Goal: Entertainment & Leisure: Consume media (video, audio)

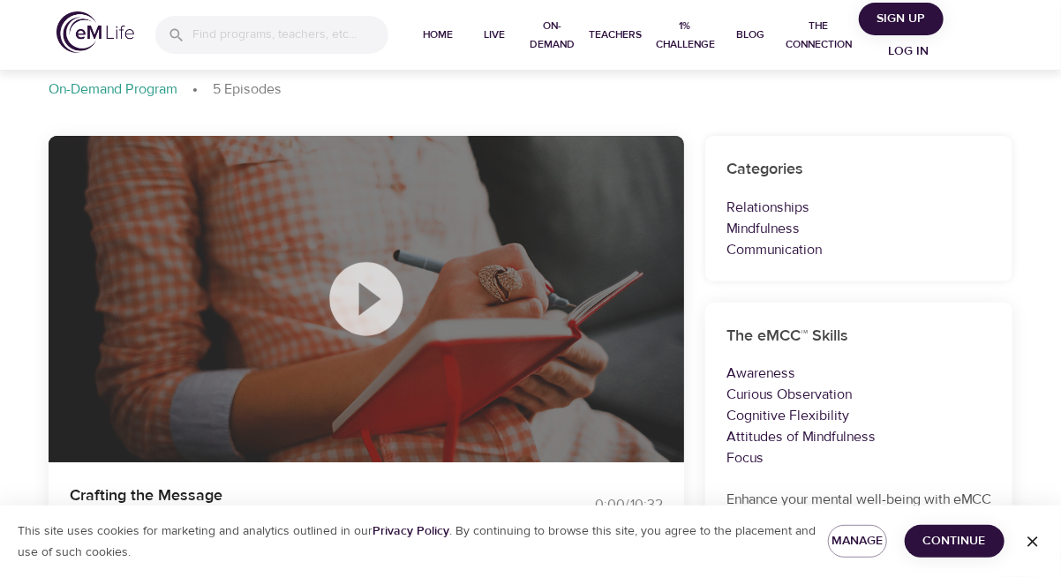
scroll to position [88, 0]
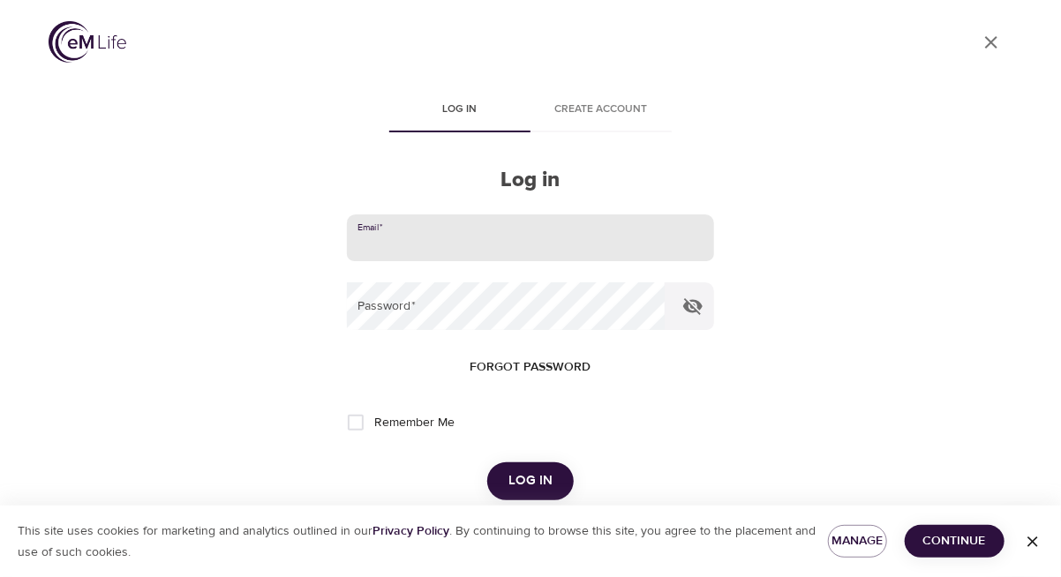
click at [440, 231] on input "email" at bounding box center [530, 238] width 367 height 48
type input "[EMAIL_ADDRESS][DOMAIN_NAME]"
click at [528, 360] on span "Forgot password" at bounding box center [530, 368] width 121 height 22
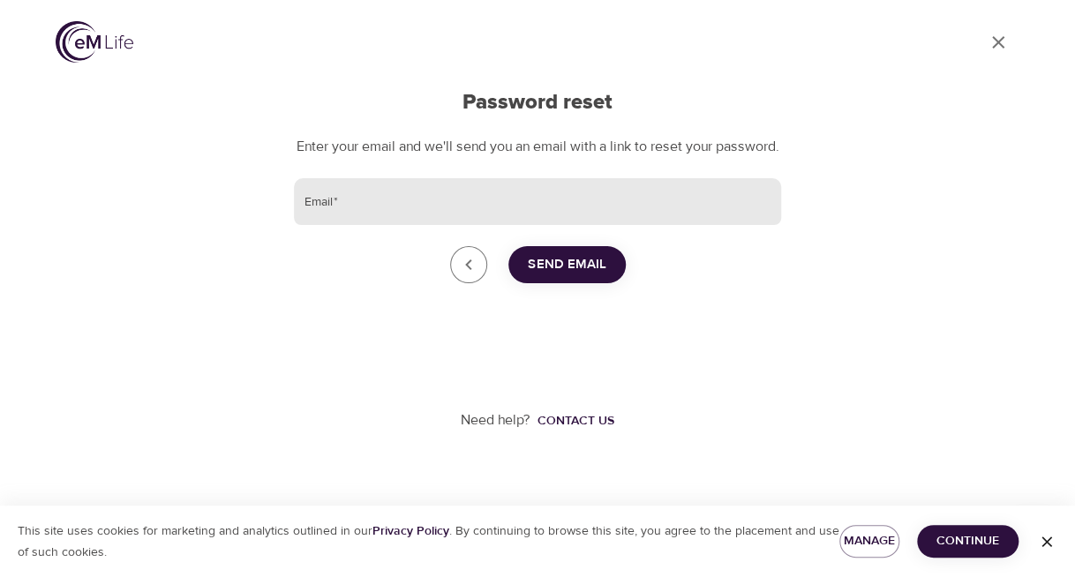
click at [327, 226] on input "Email   *" at bounding box center [537, 202] width 487 height 48
type input "[EMAIL_ADDRESS][DOMAIN_NAME]"
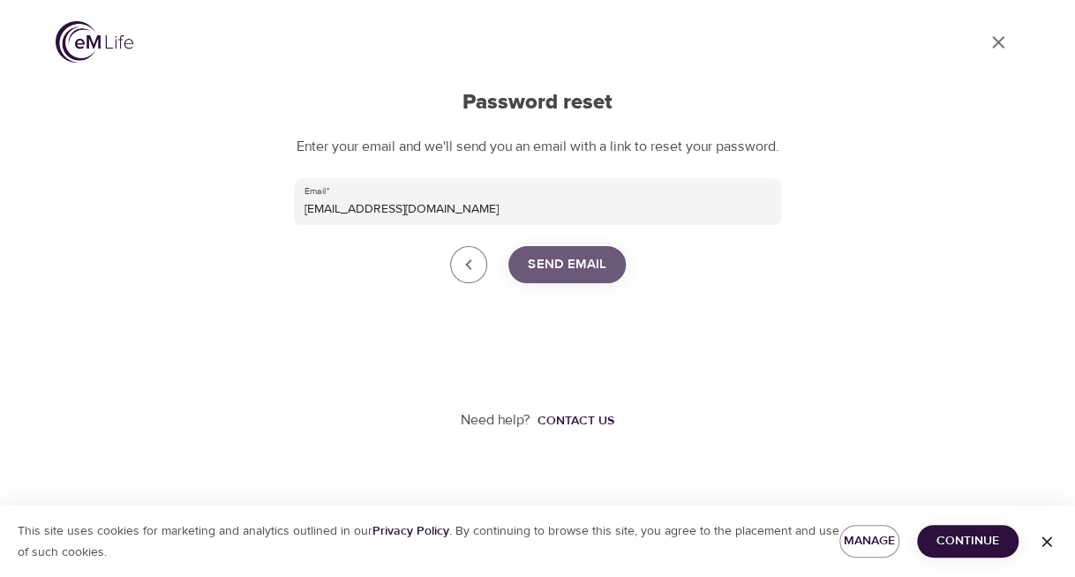
click at [544, 276] on span "Send Email" at bounding box center [567, 264] width 79 height 23
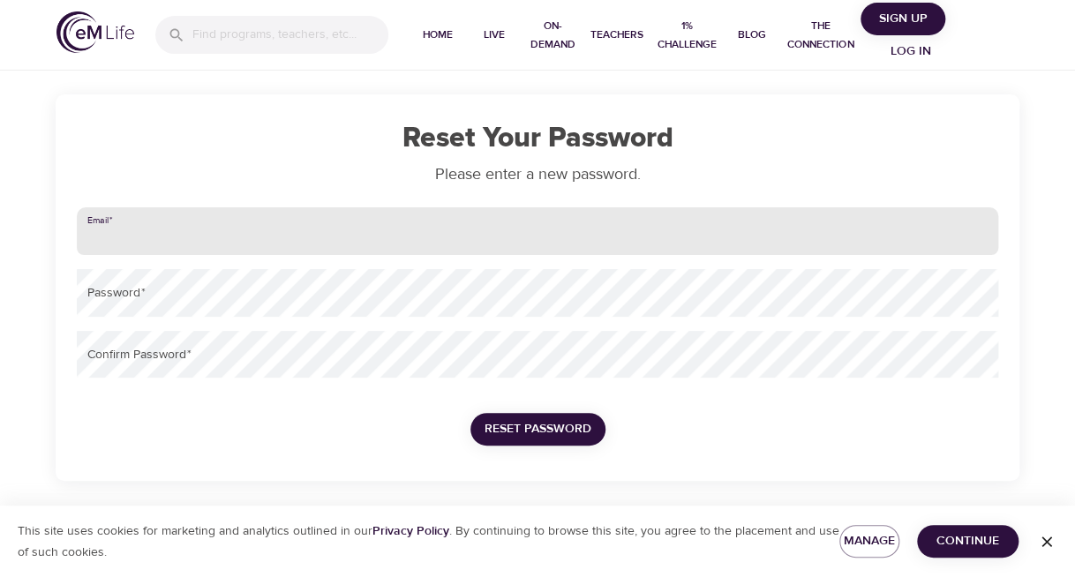
click at [214, 229] on input "email" at bounding box center [537, 231] width 921 height 48
type input "imartinezlehmann@nisource.com"
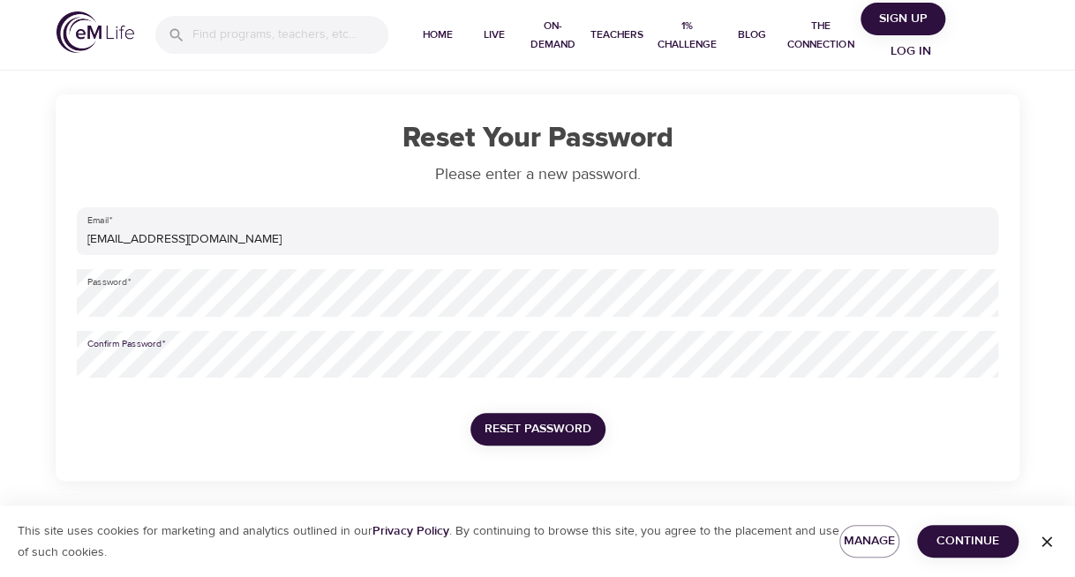
click at [564, 432] on span "Reset Password" at bounding box center [537, 429] width 107 height 22
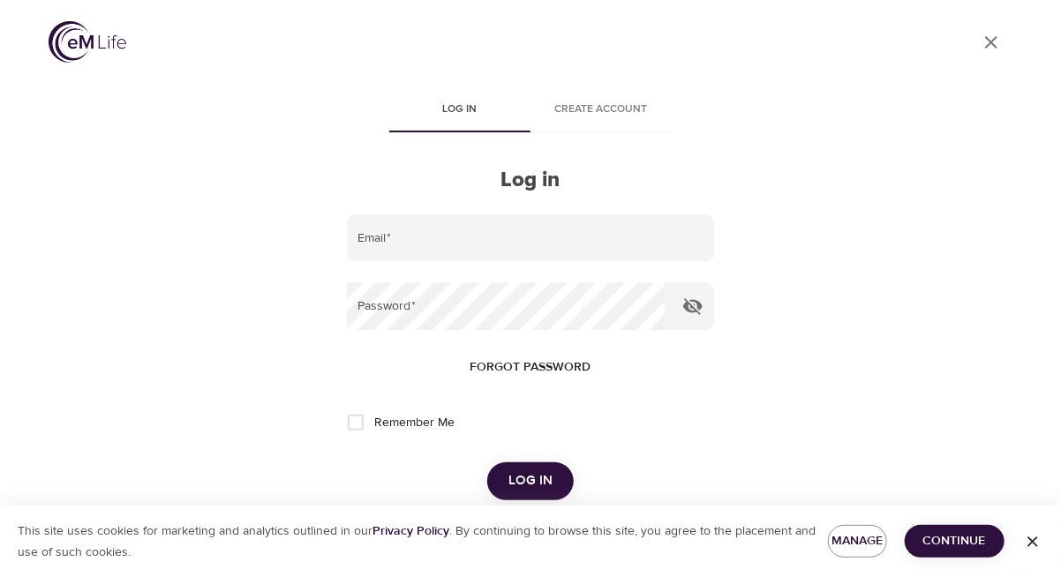
type input "imartinezlehmann@nisource.com"
click at [346, 424] on input "Remember Me" at bounding box center [355, 422] width 37 height 37
checkbox input "true"
drag, startPoint x: 501, startPoint y: 483, endPoint x: 517, endPoint y: 490, distance: 17.4
click at [501, 484] on button "Log in" at bounding box center [530, 480] width 86 height 37
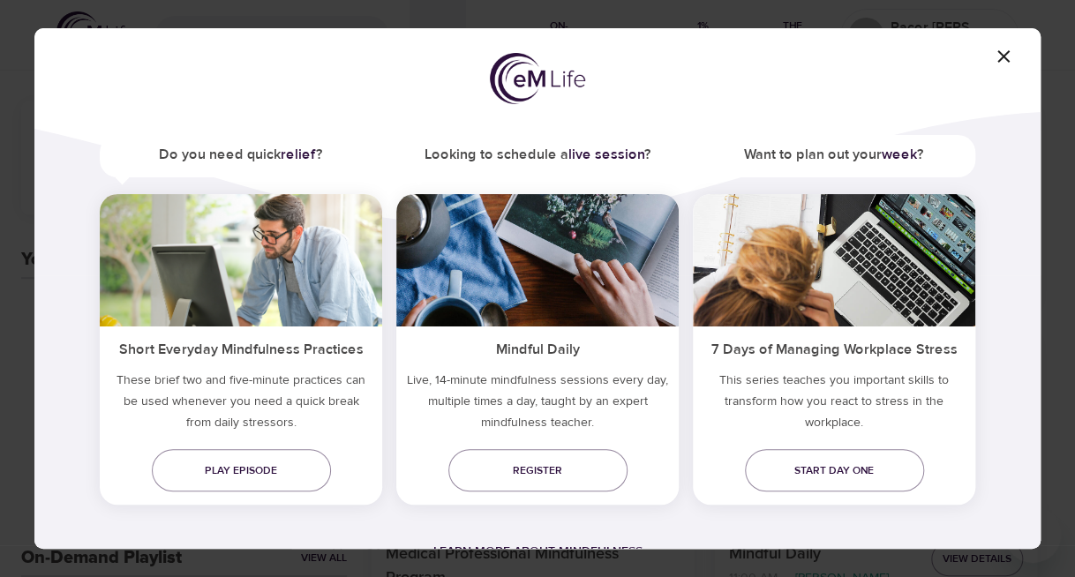
scroll to position [98, 0]
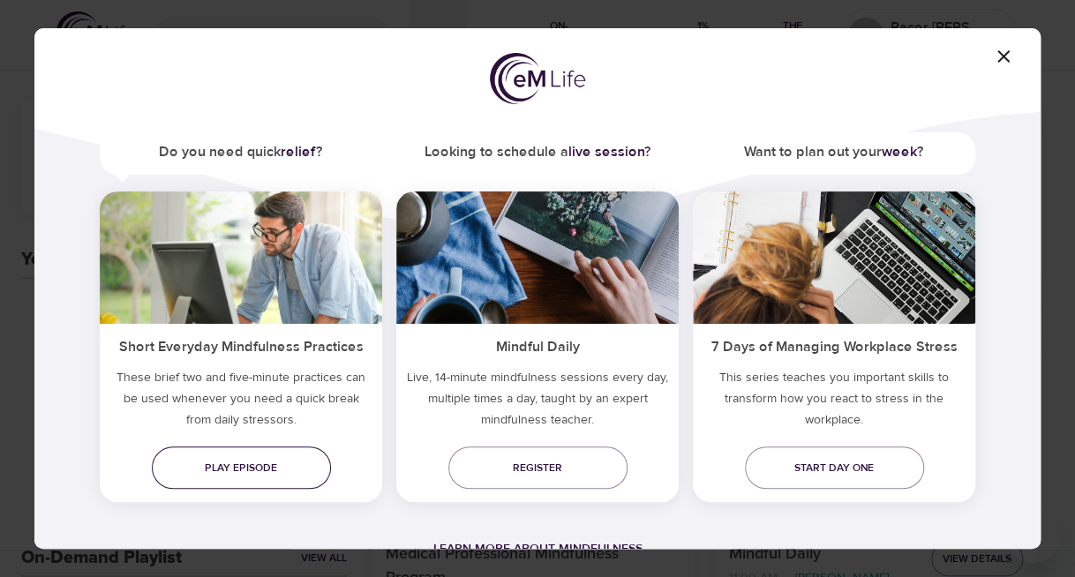
click at [250, 465] on span "Play episode" at bounding box center [241, 468] width 151 height 19
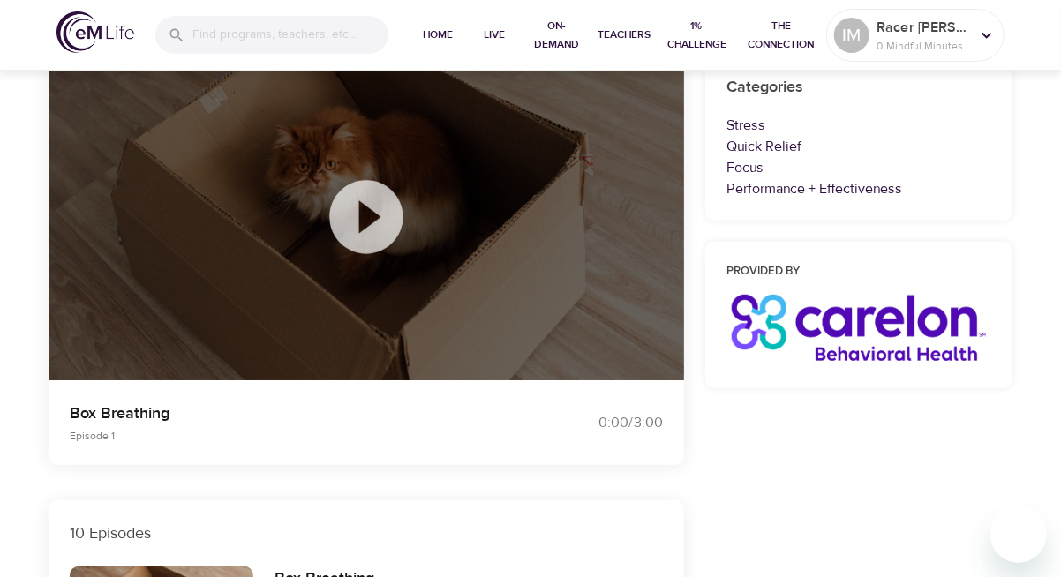
scroll to position [176, 0]
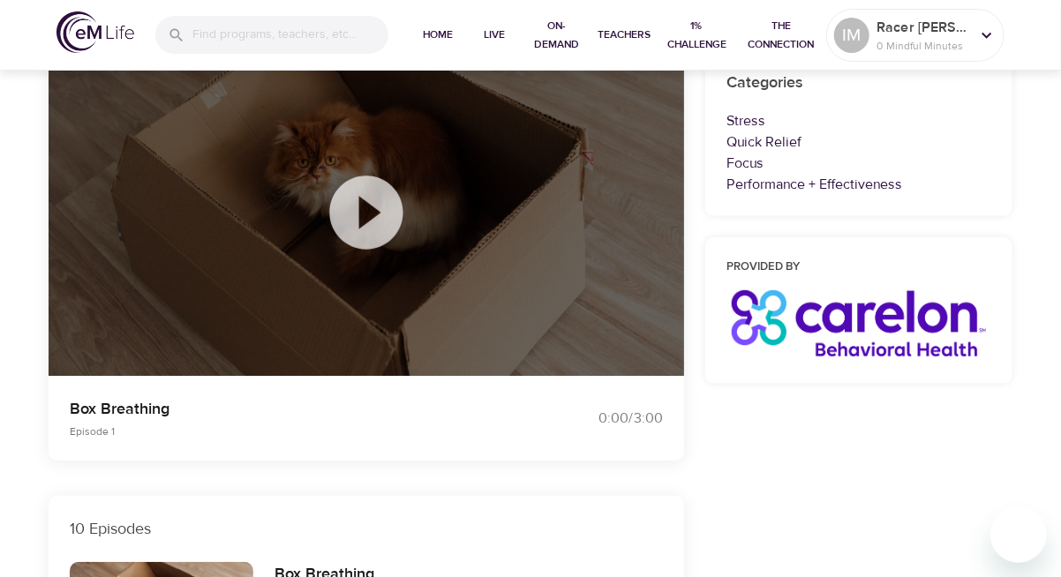
click at [364, 216] on icon at bounding box center [366, 213] width 88 height 88
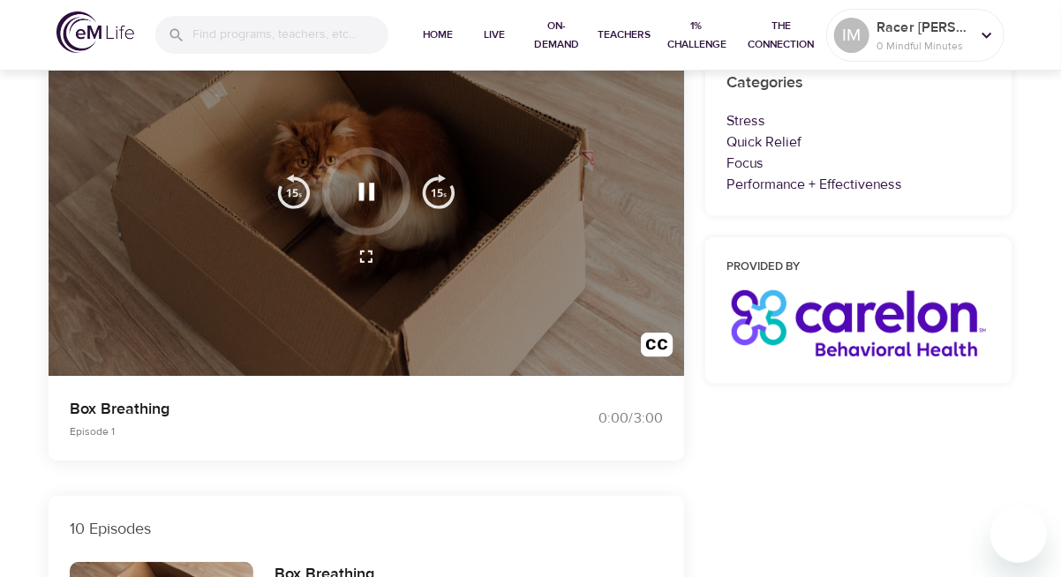
scroll to position [88, 0]
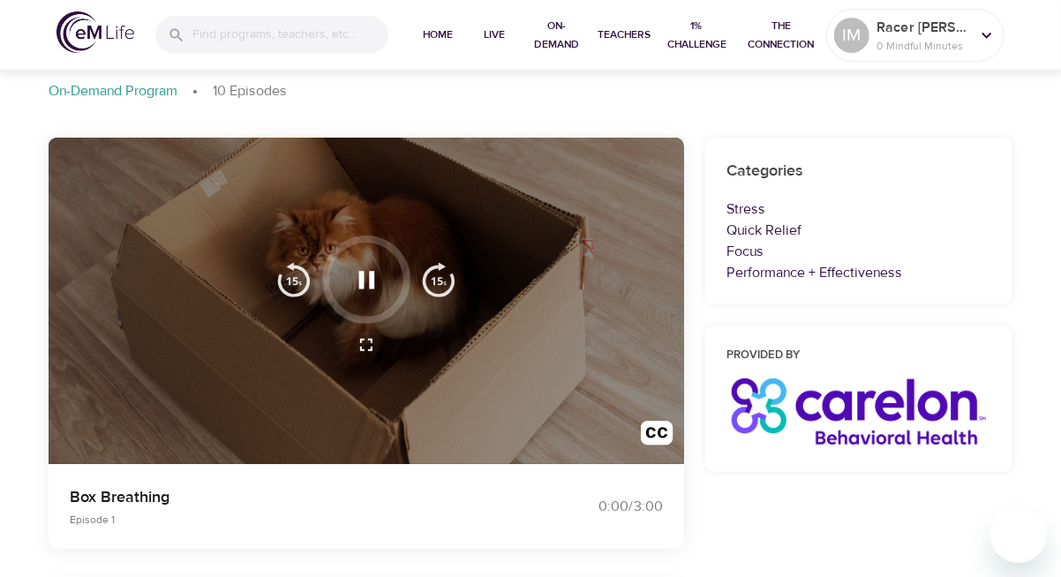
click at [374, 275] on icon "button" at bounding box center [366, 280] width 31 height 31
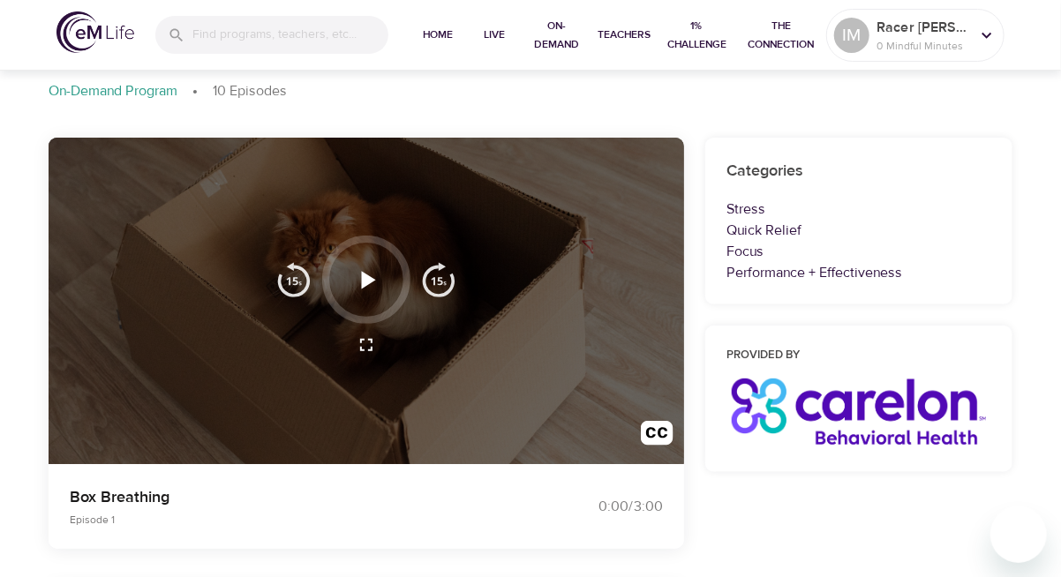
click at [366, 281] on icon "button" at bounding box center [368, 280] width 14 height 18
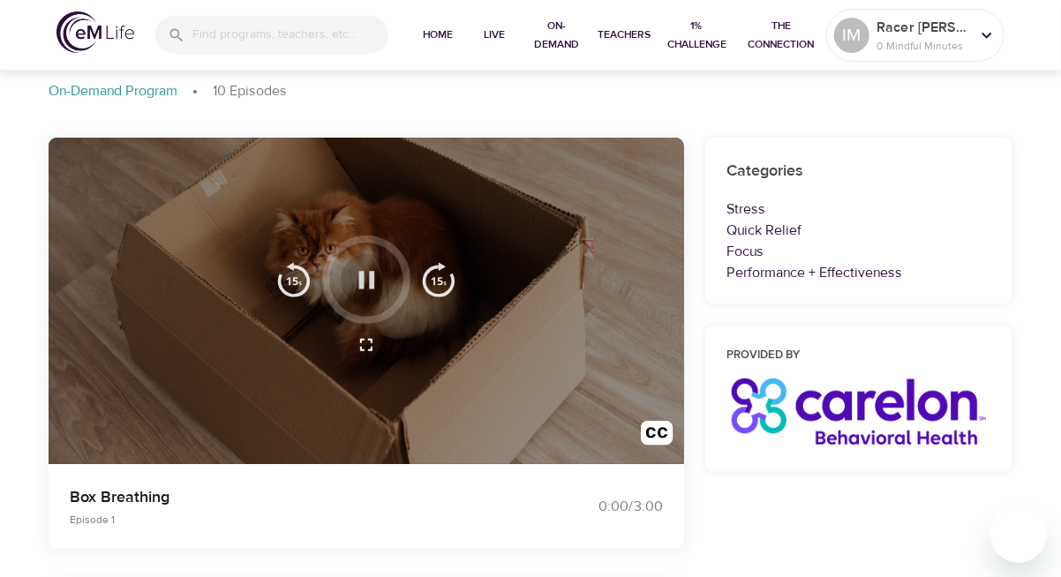
click at [371, 283] on icon "button" at bounding box center [366, 280] width 16 height 18
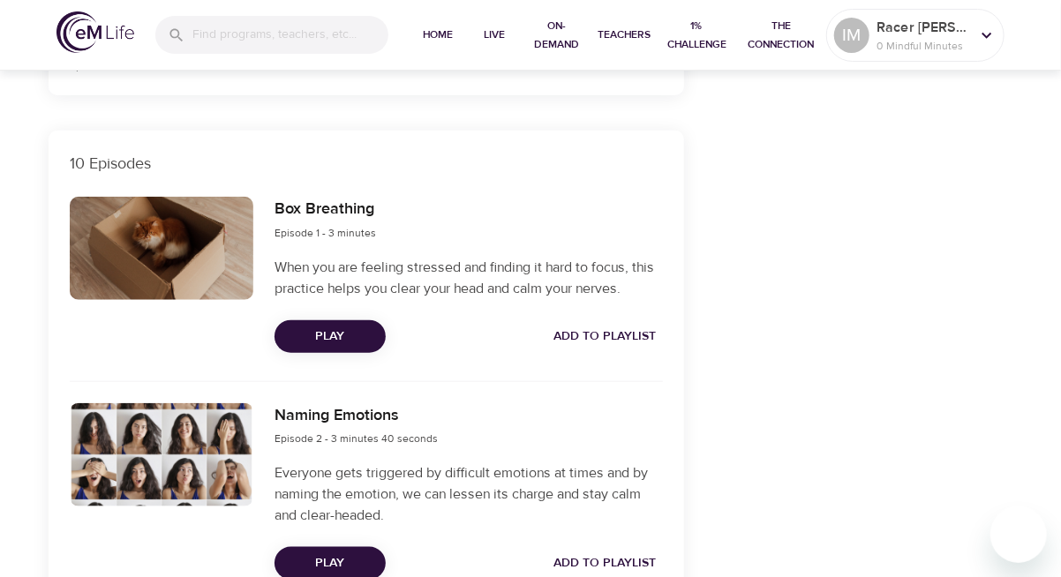
scroll to position [441, 0]
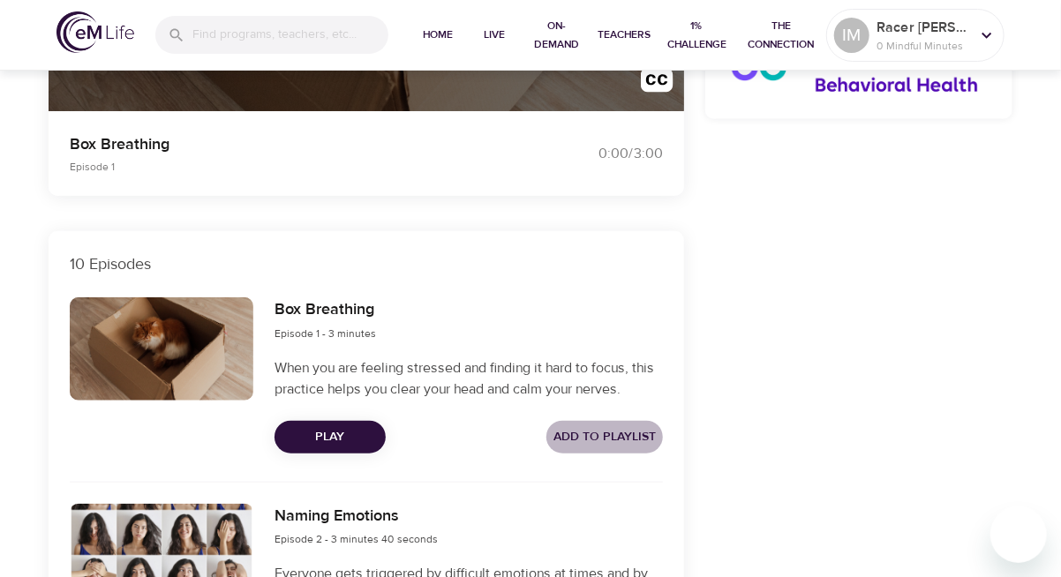
click at [614, 432] on span "Add to Playlist" at bounding box center [604, 437] width 102 height 22
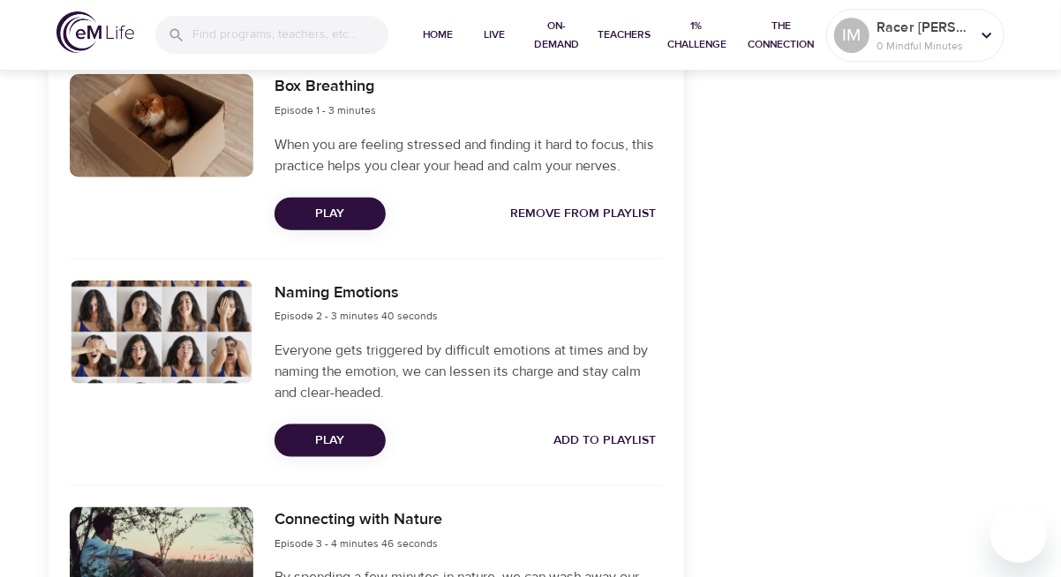
scroll to position [706, 0]
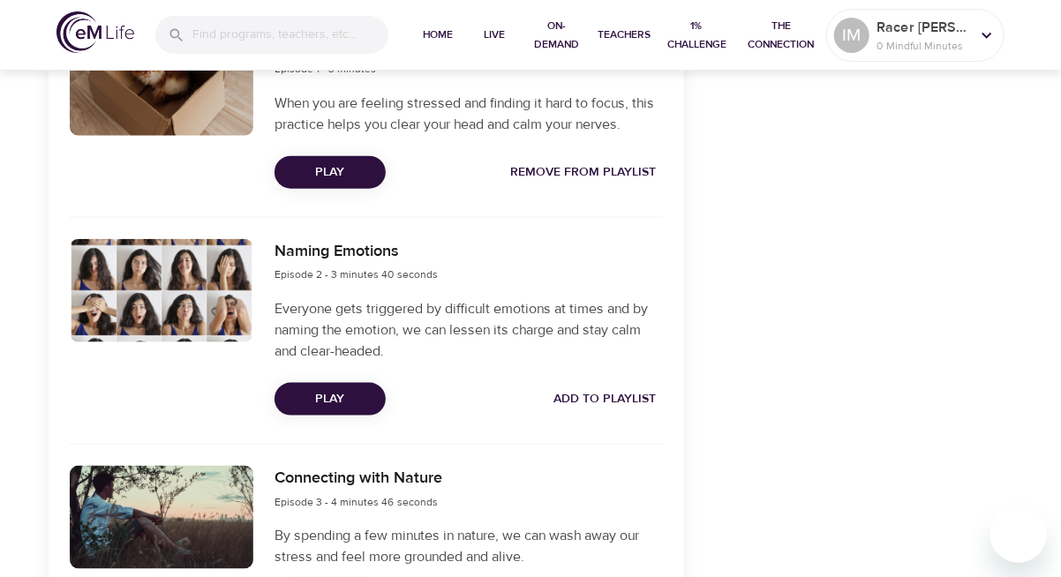
click at [586, 388] on span "Add to Playlist" at bounding box center [604, 399] width 102 height 22
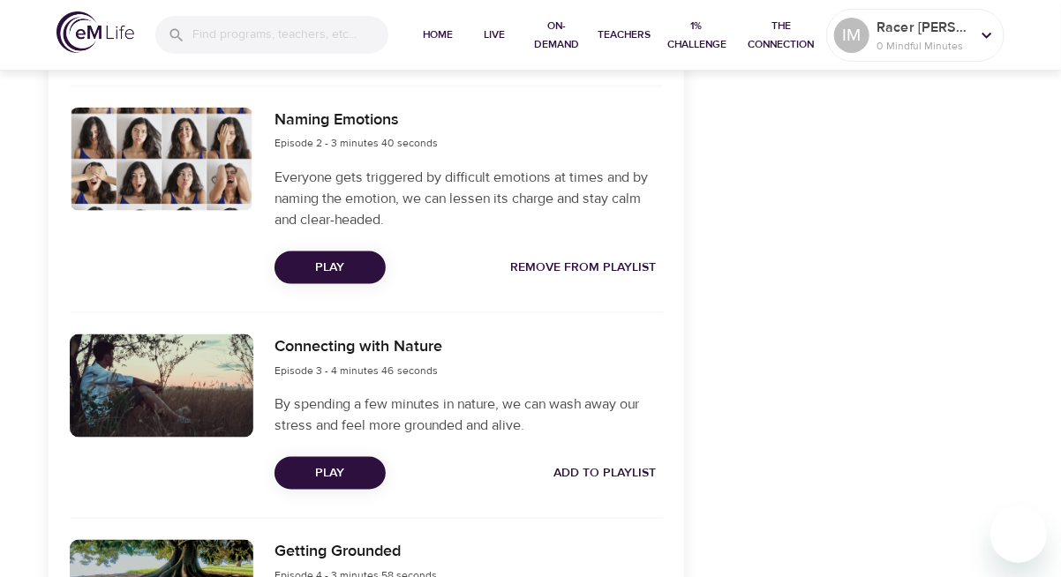
scroll to position [882, 0]
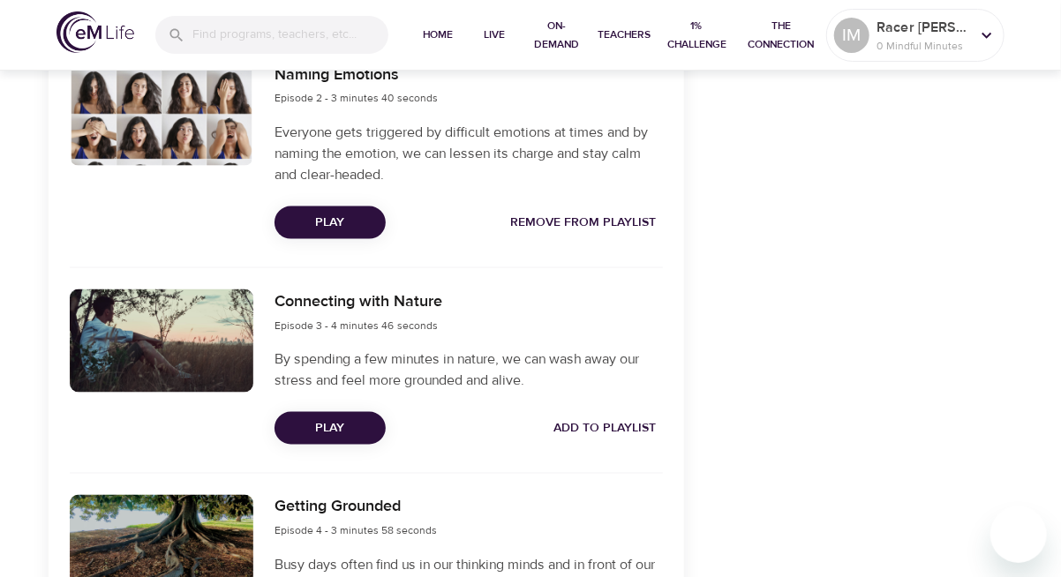
click at [586, 424] on span "Add to Playlist" at bounding box center [604, 428] width 102 height 22
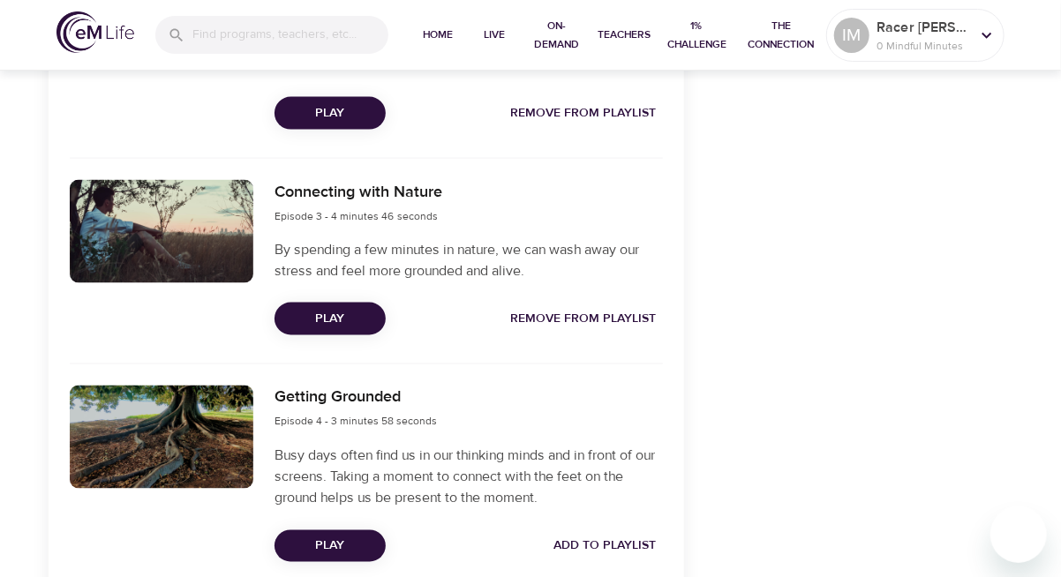
scroll to position [1059, 0]
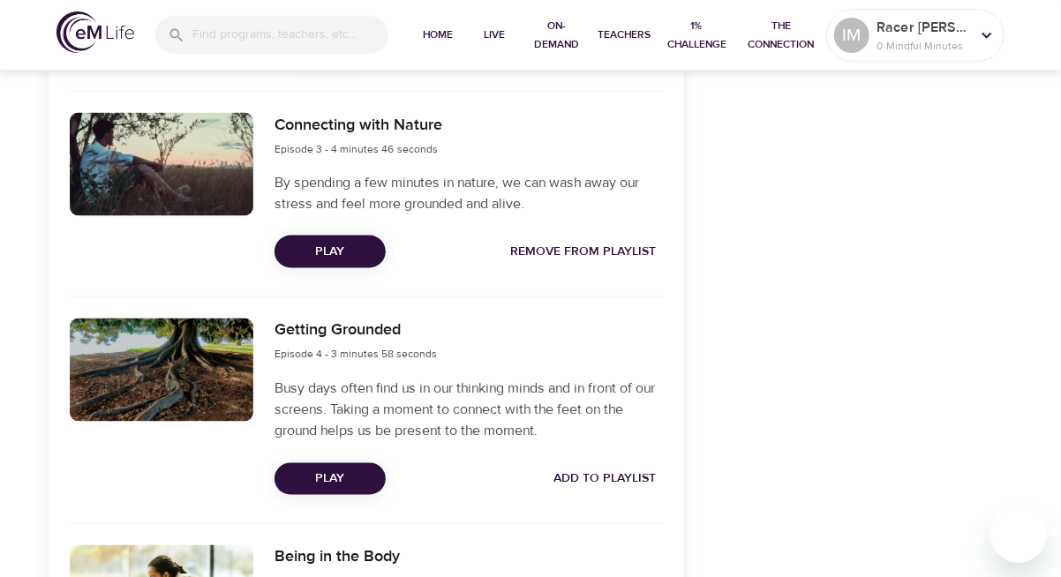
click at [596, 478] on span "Add to Playlist" at bounding box center [604, 480] width 102 height 22
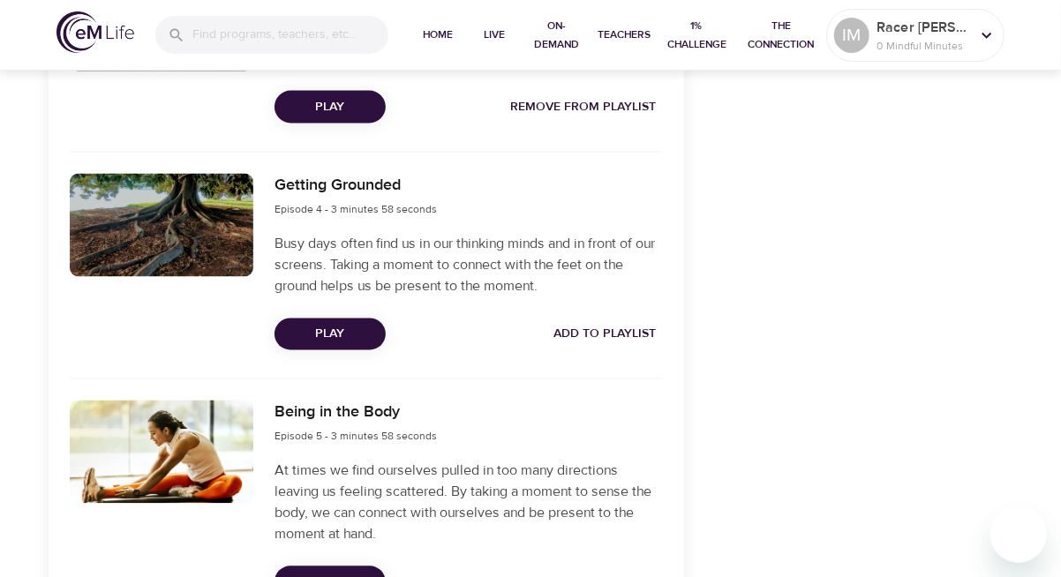
scroll to position [1235, 0]
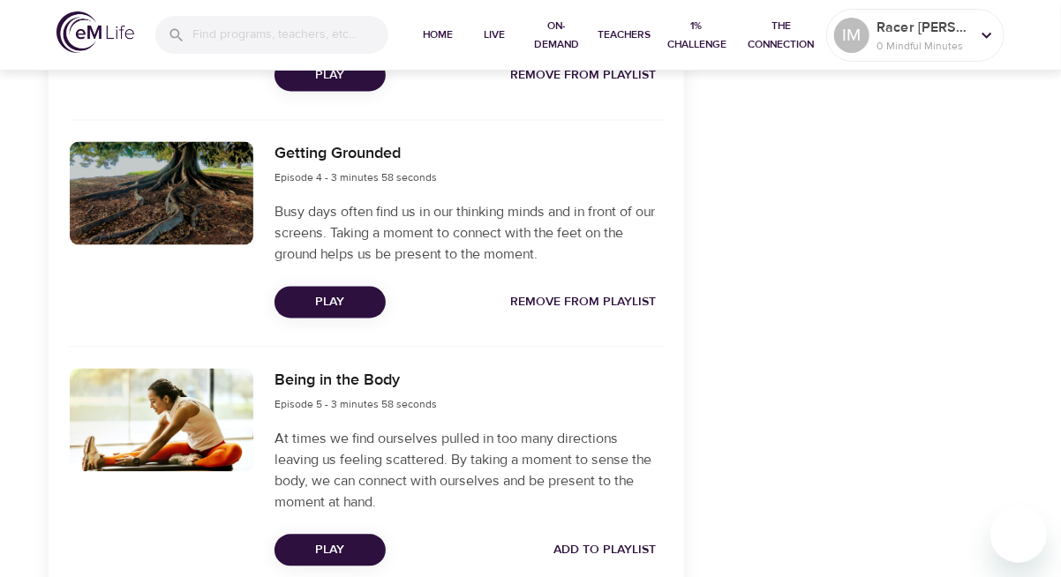
click at [606, 555] on span "Add to Playlist" at bounding box center [604, 551] width 102 height 22
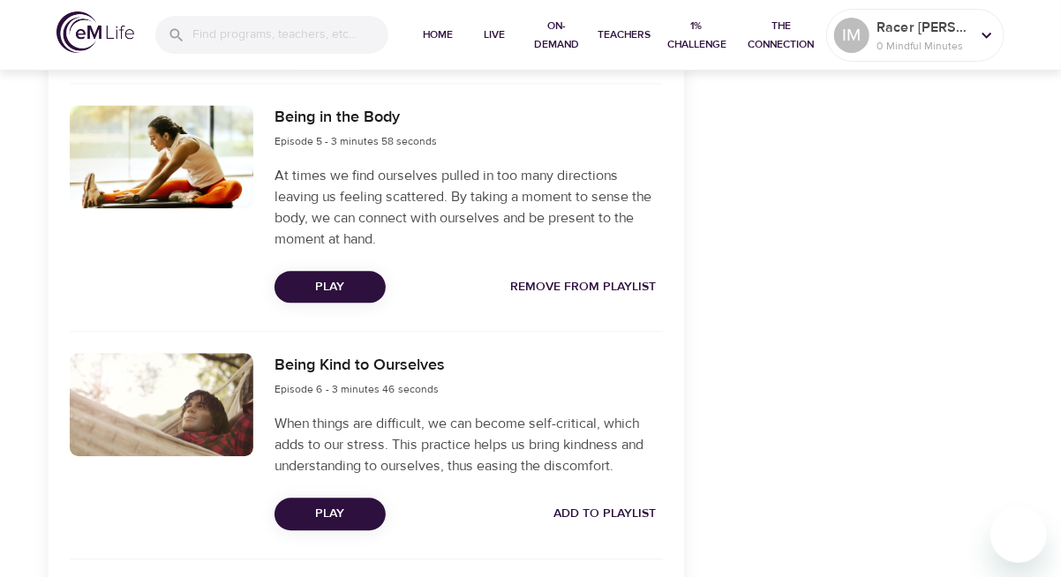
scroll to position [1500, 0]
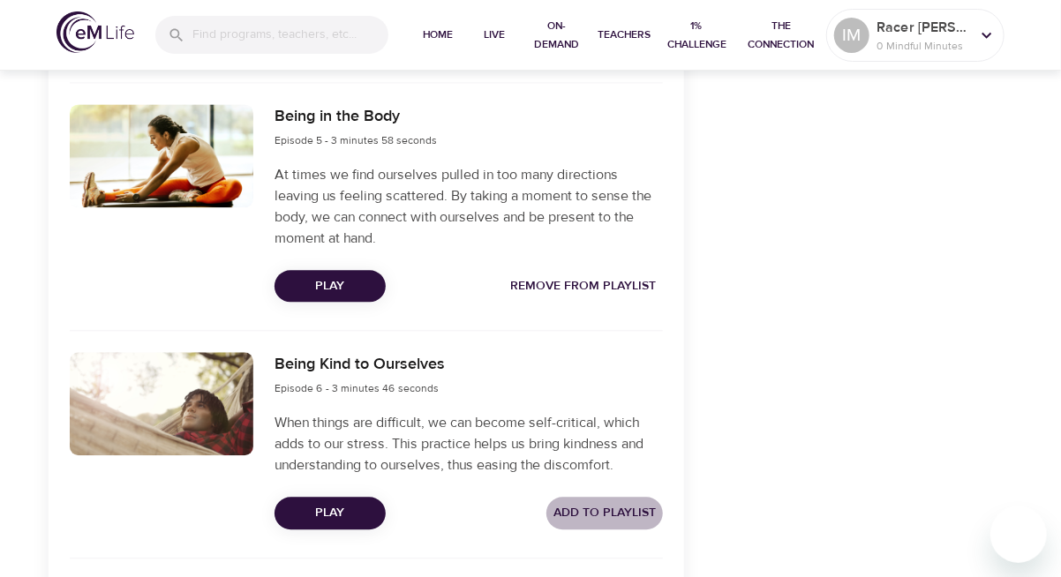
click at [605, 512] on span "Add to Playlist" at bounding box center [604, 513] width 102 height 22
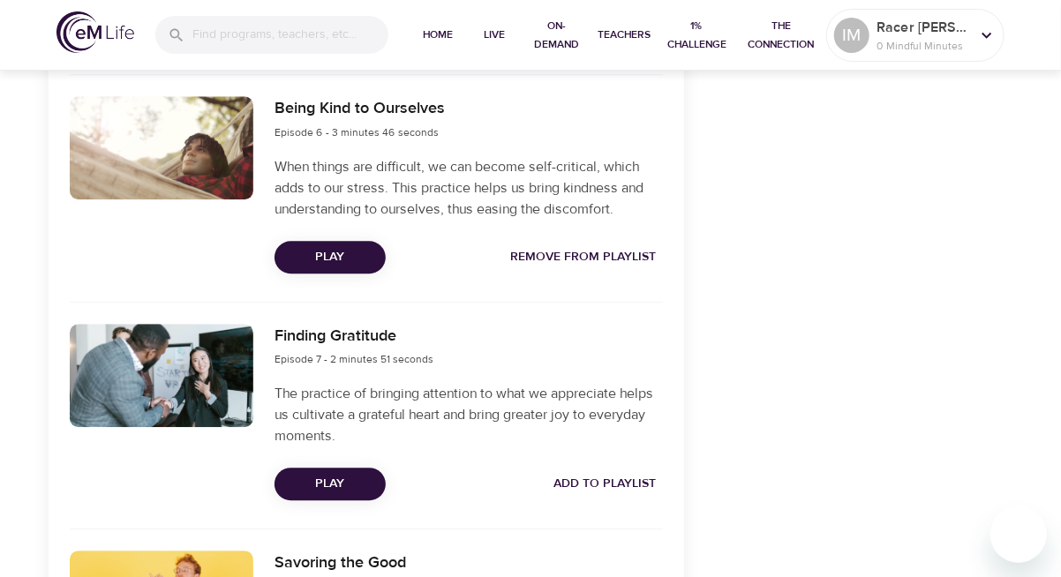
scroll to position [1765, 0]
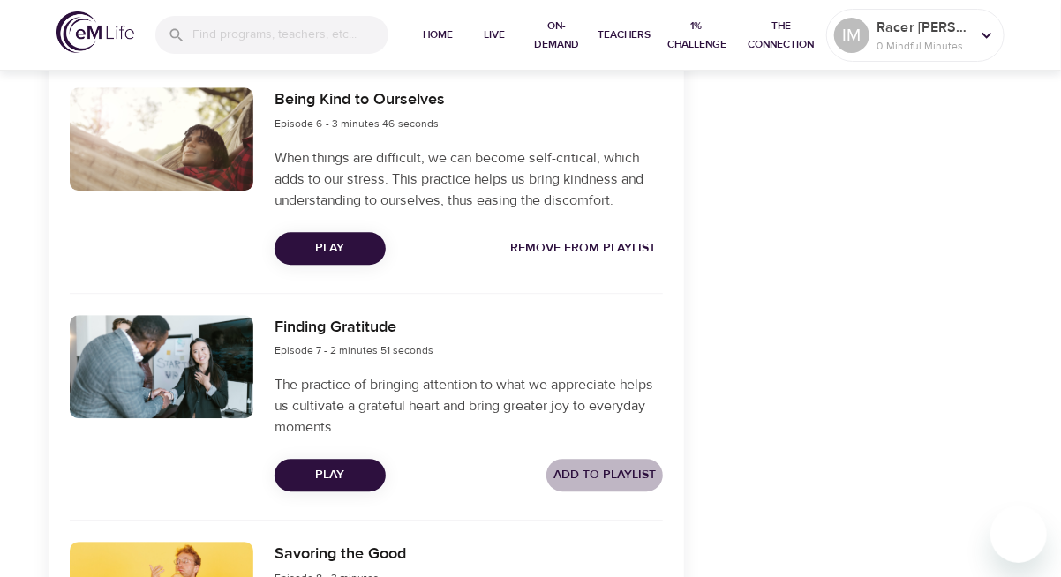
click at [585, 477] on span "Add to Playlist" at bounding box center [604, 475] width 102 height 22
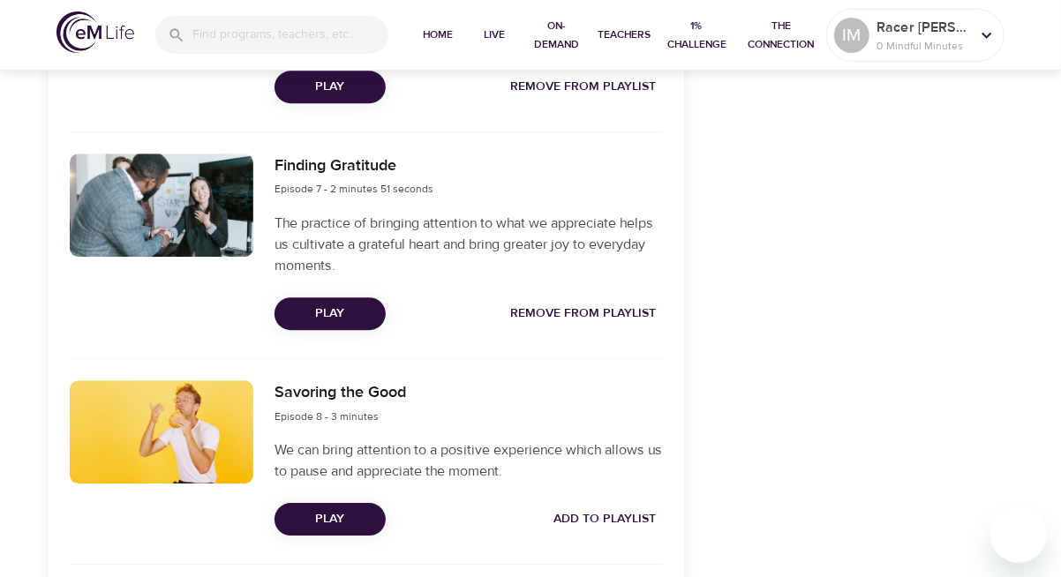
scroll to position [1941, 0]
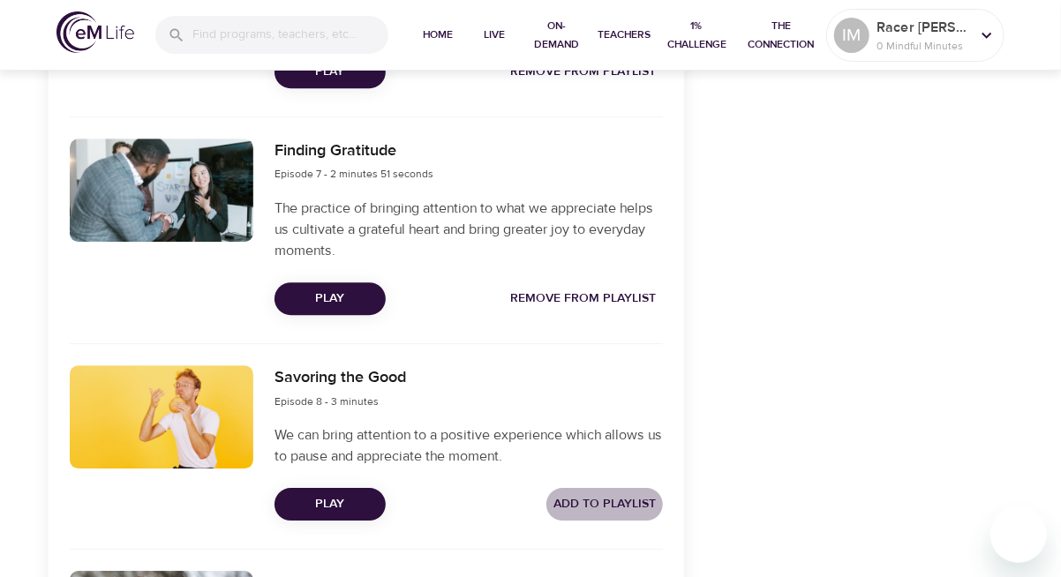
click at [588, 500] on span "Add to Playlist" at bounding box center [604, 504] width 102 height 22
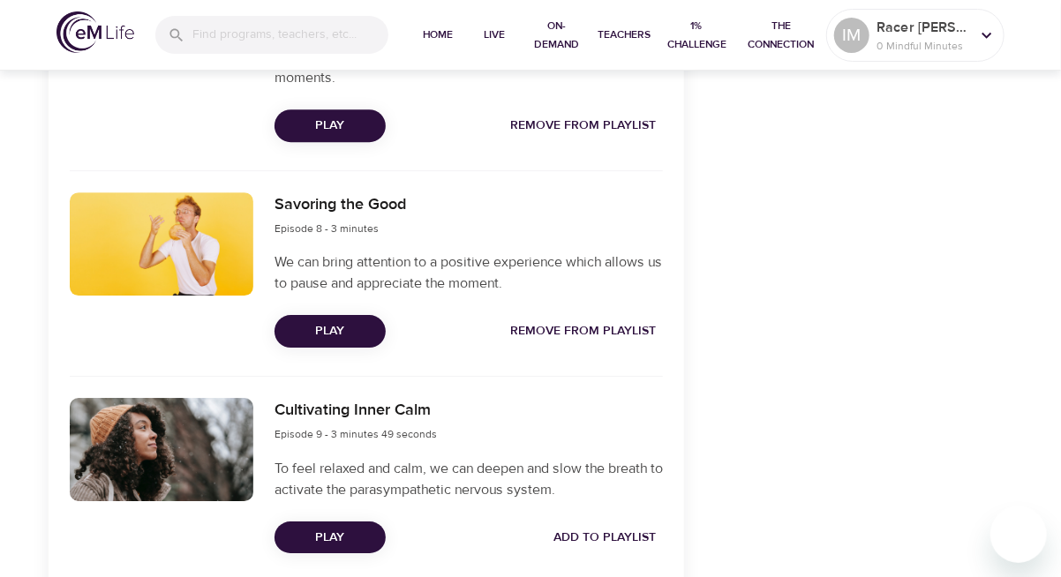
scroll to position [2118, 0]
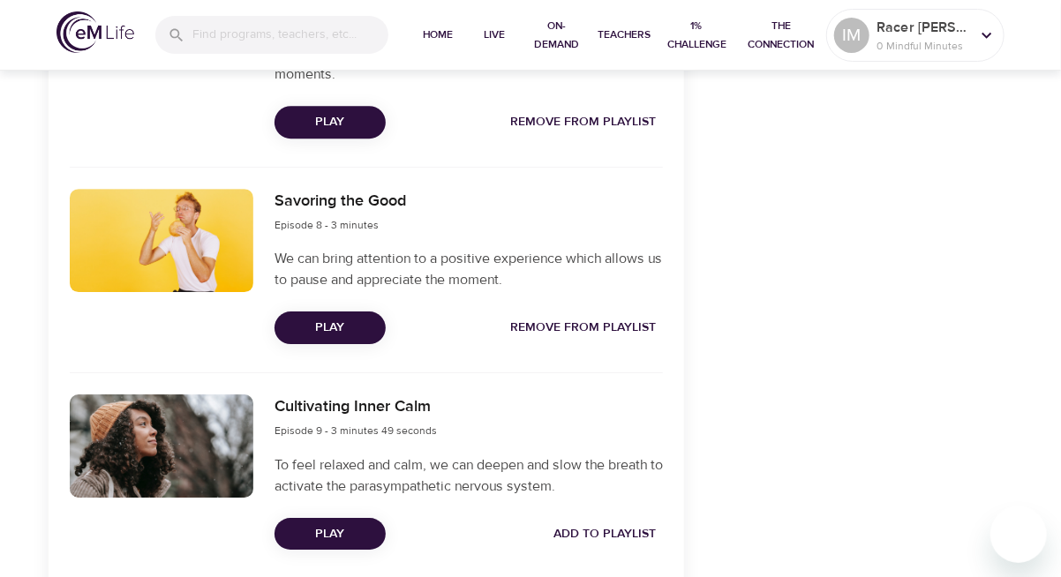
click at [587, 533] on span "Add to Playlist" at bounding box center [604, 534] width 102 height 22
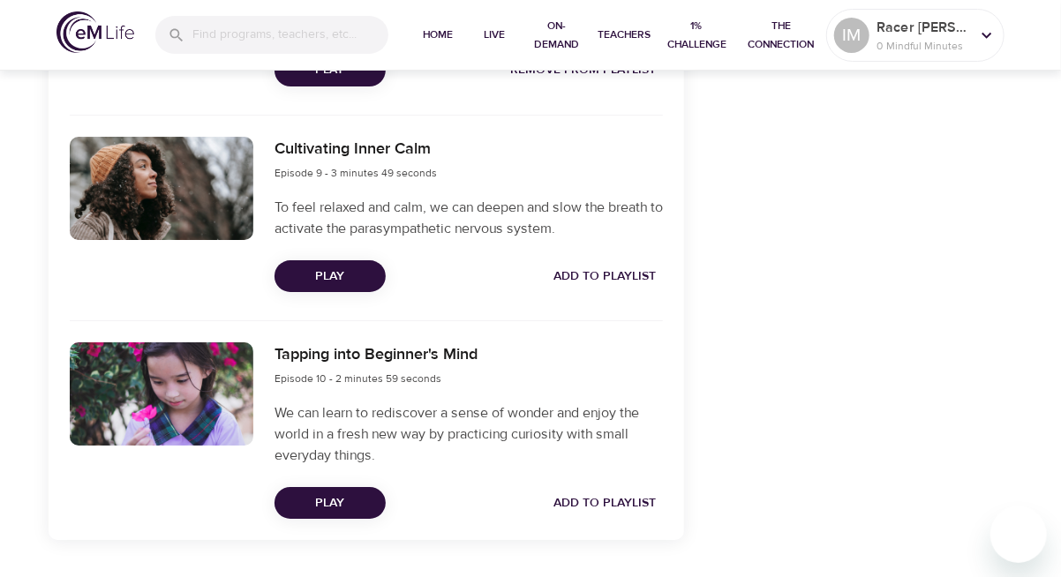
scroll to position [2427, 0]
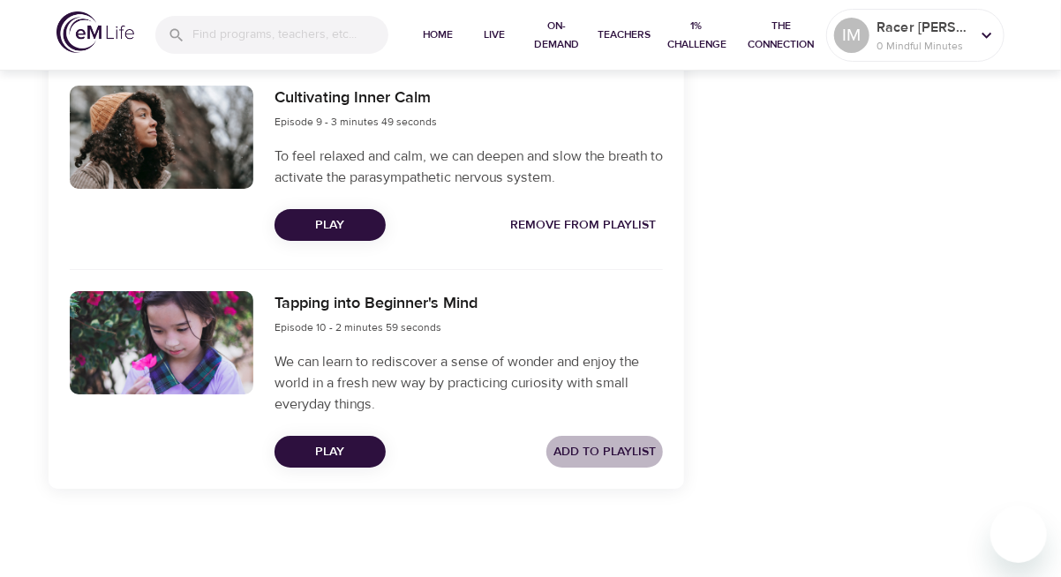
click at [602, 453] on span "Add to Playlist" at bounding box center [604, 452] width 102 height 22
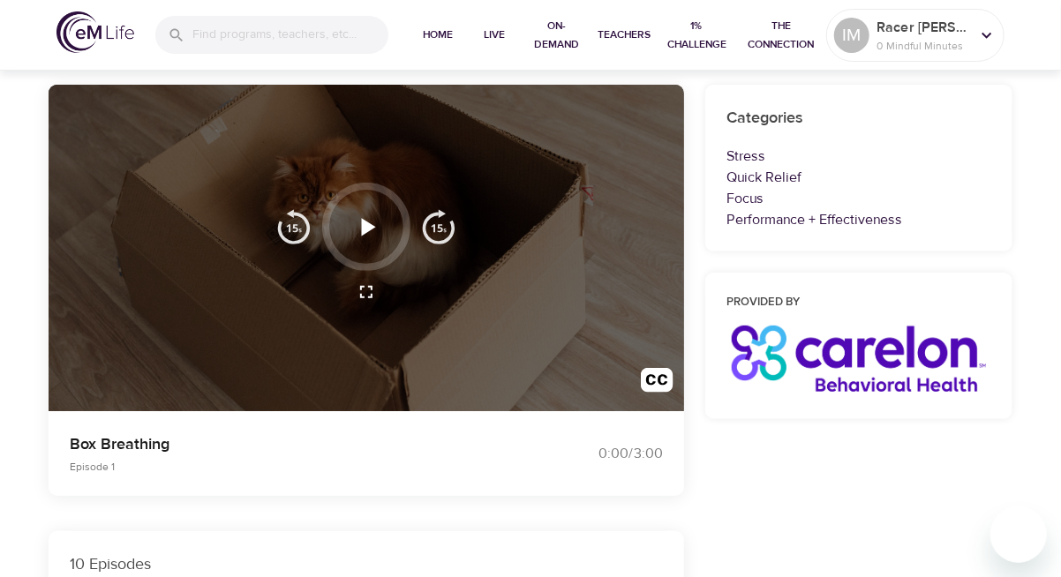
scroll to position [0, 0]
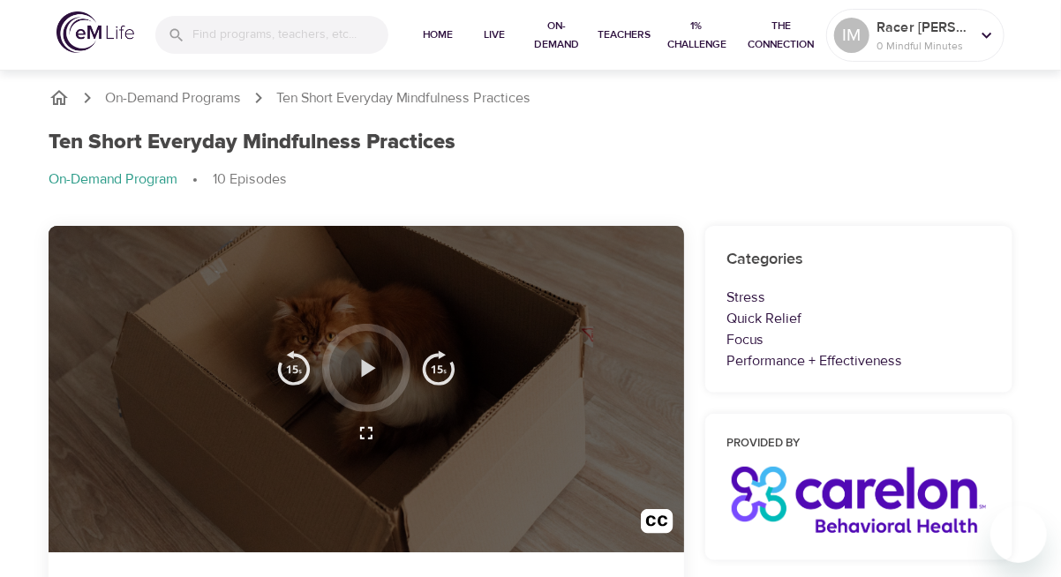
click at [357, 354] on icon "button" at bounding box center [366, 368] width 31 height 31
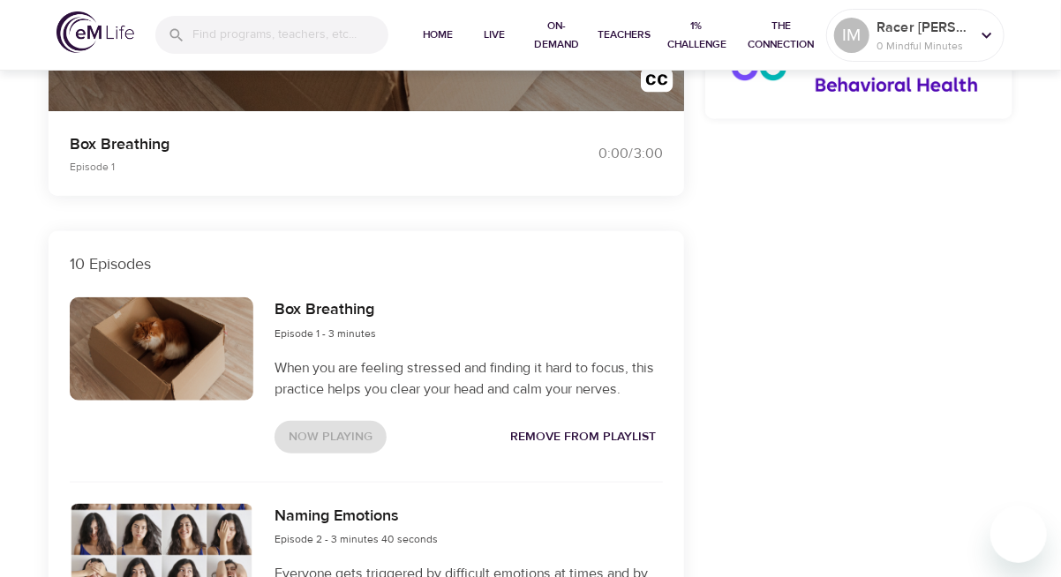
scroll to position [529, 0]
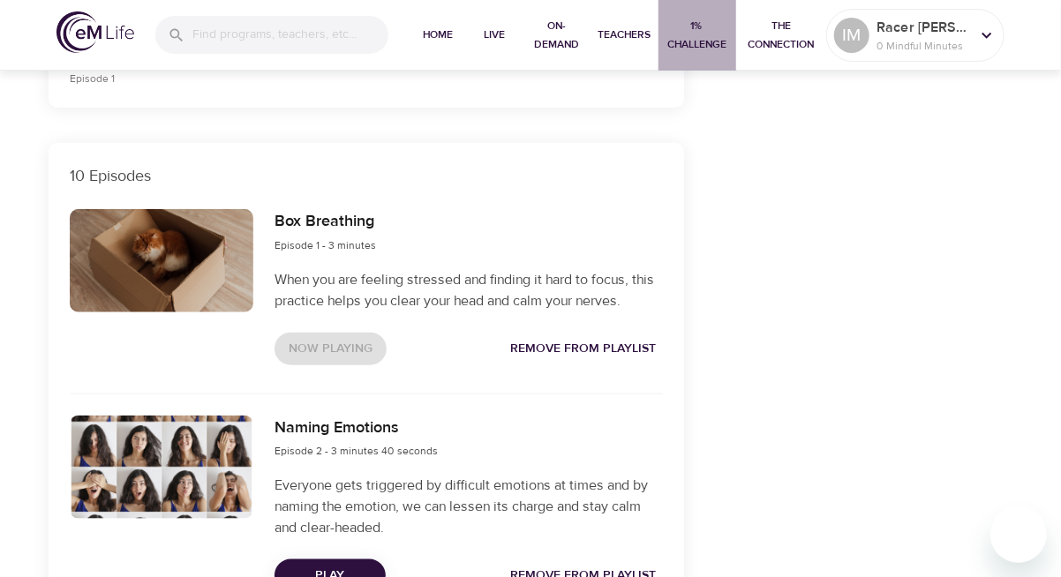
click at [713, 45] on span "1% Challenge" at bounding box center [697, 35] width 64 height 37
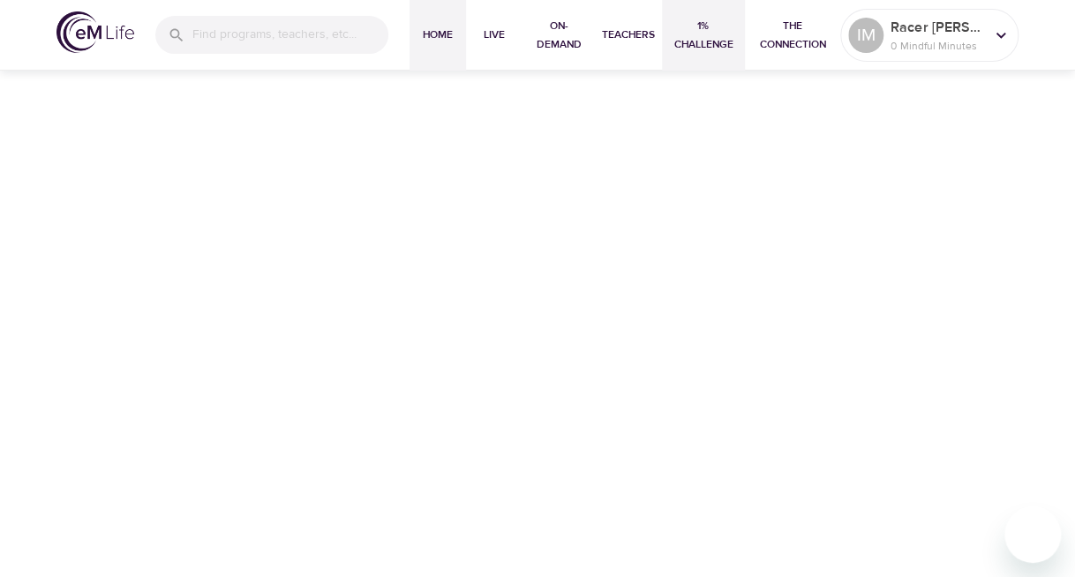
click at [443, 41] on span "Home" at bounding box center [438, 35] width 42 height 19
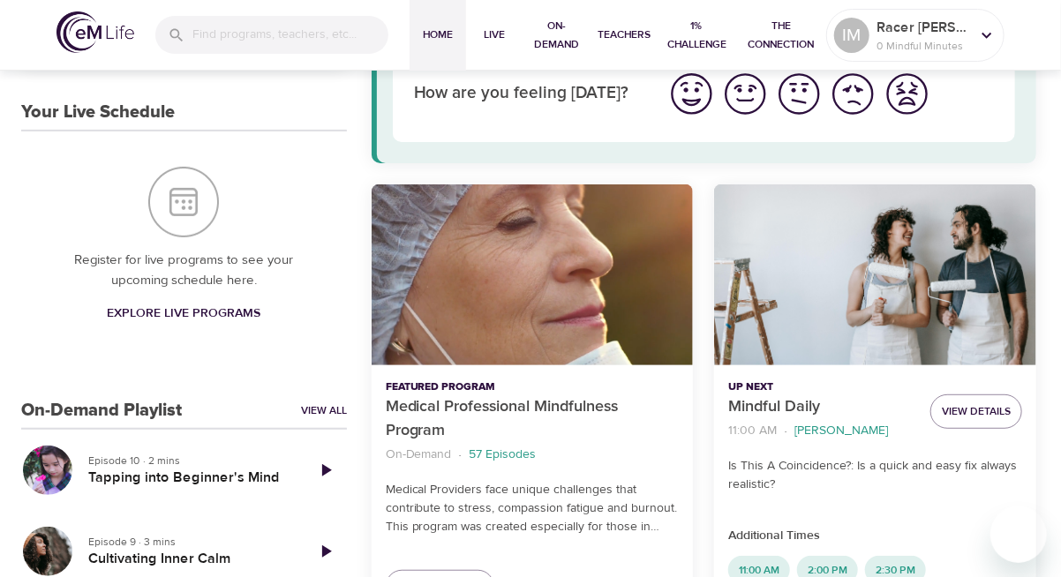
scroll to position [176, 0]
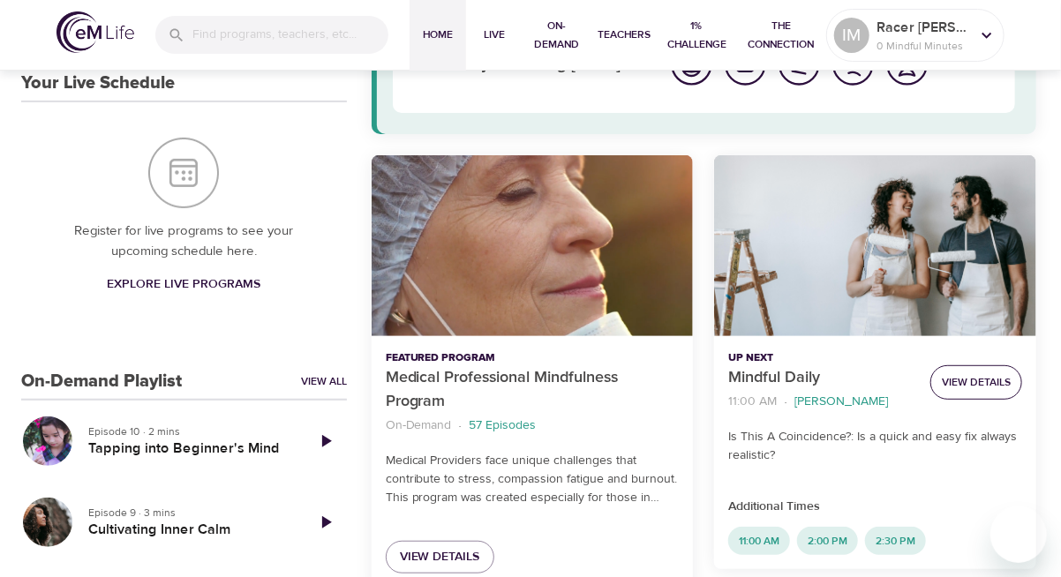
drag, startPoint x: 967, startPoint y: 368, endPoint x: 966, endPoint y: 377, distance: 8.9
click at [966, 372] on button "View Details" at bounding box center [976, 382] width 92 height 34
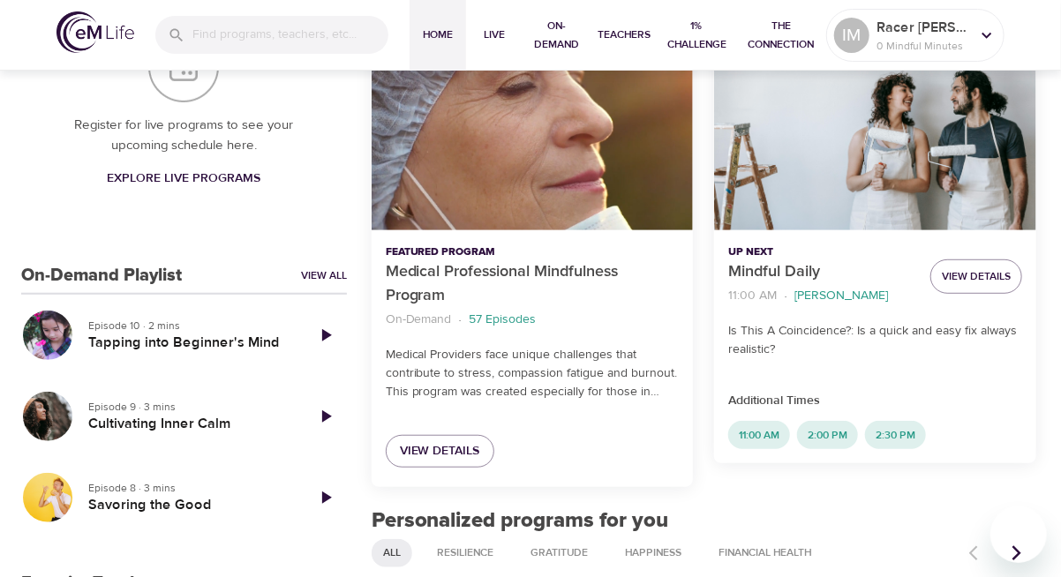
scroll to position [353, 0]
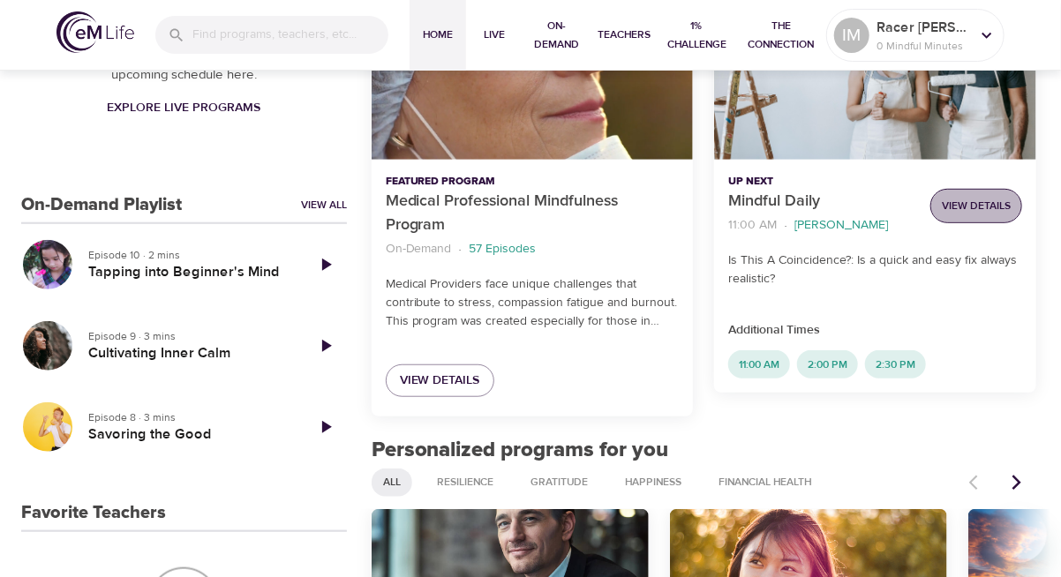
click at [980, 208] on span "View Details" at bounding box center [976, 206] width 69 height 19
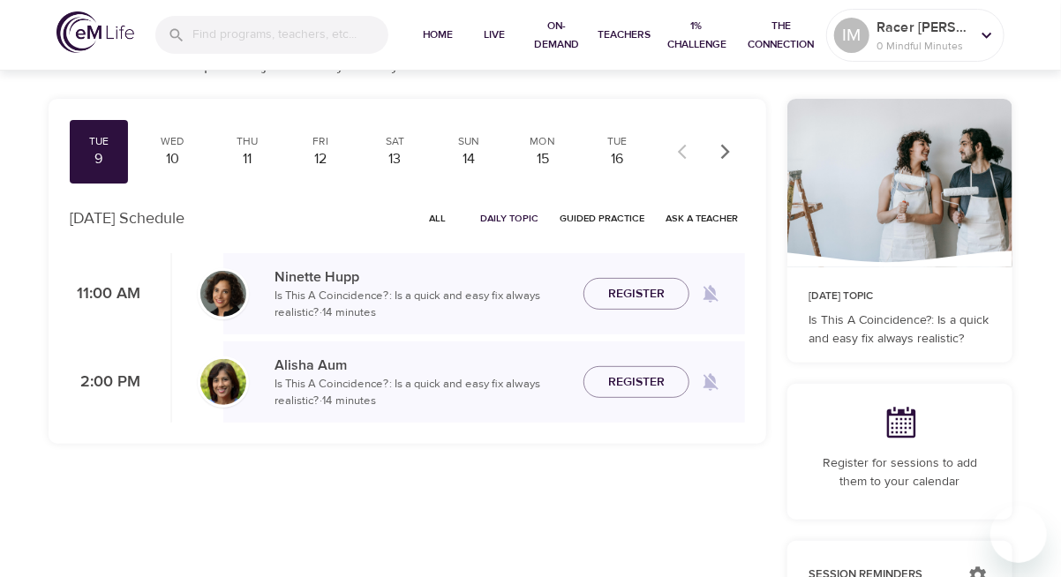
scroll to position [88, 0]
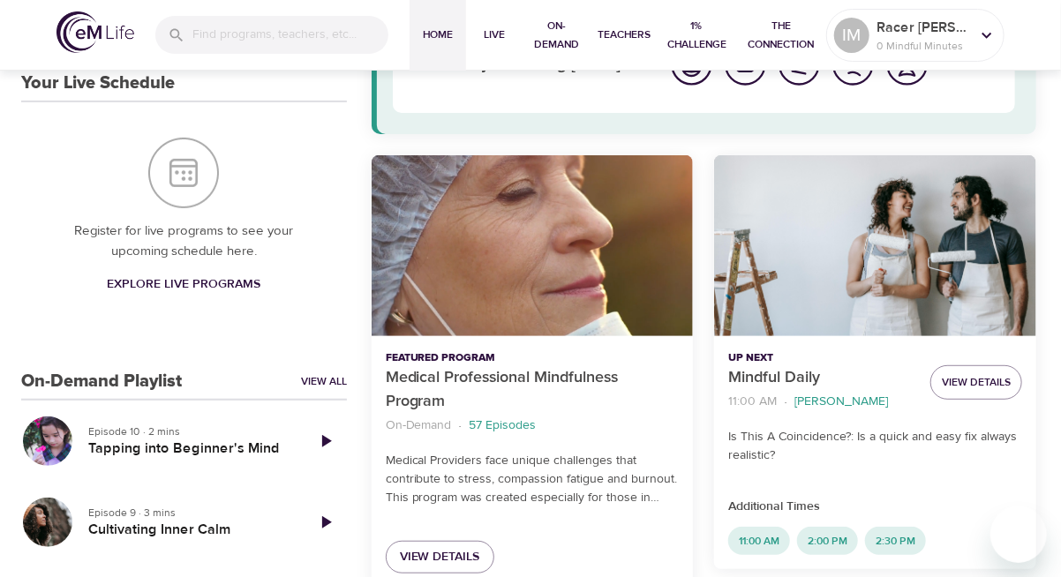
scroll to position [265, 0]
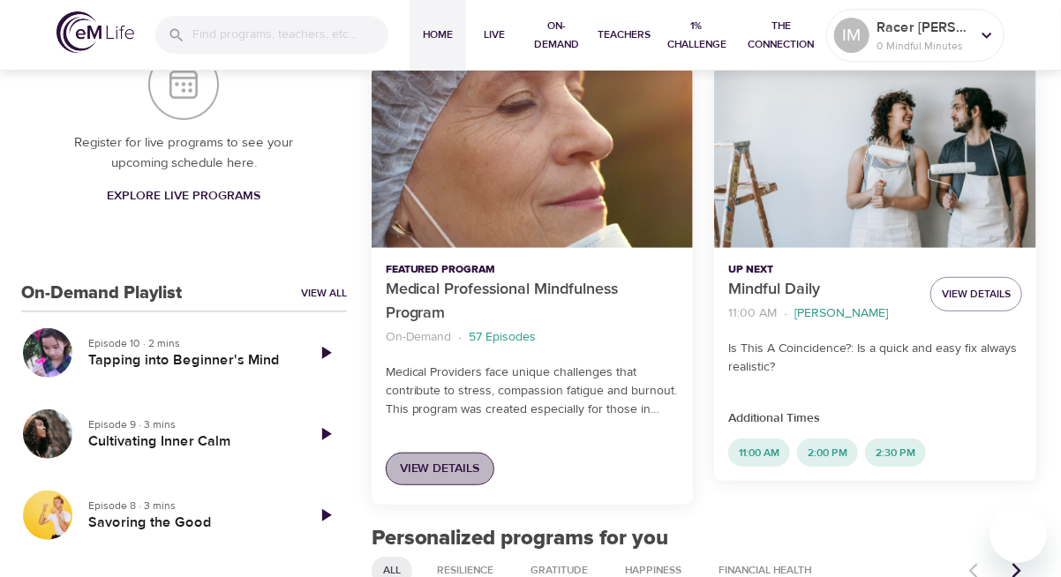
click at [427, 464] on span "View Details" at bounding box center [440, 469] width 80 height 22
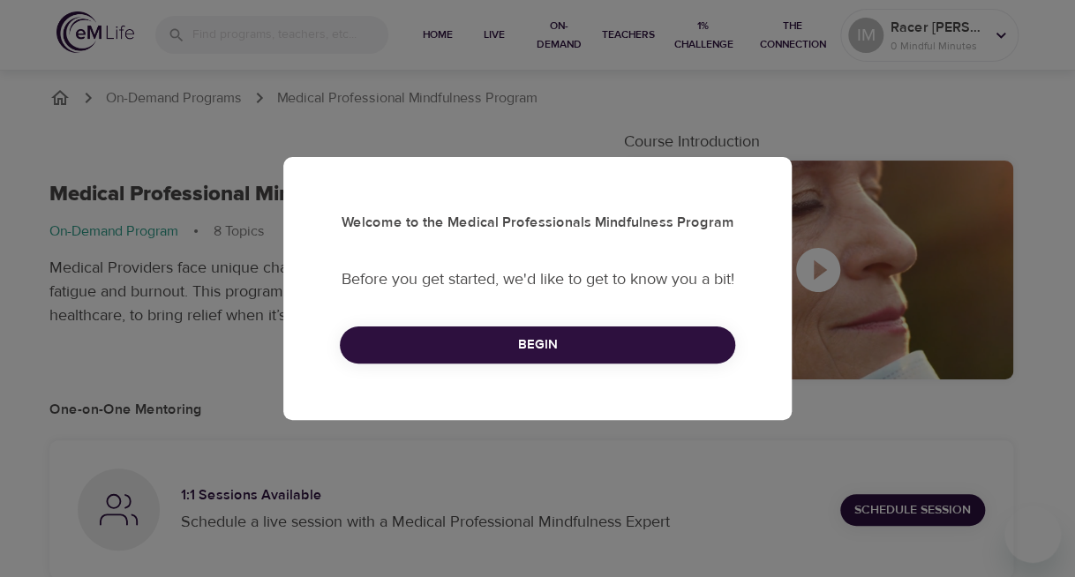
click at [552, 357] on span "Begin" at bounding box center [537, 345] width 357 height 23
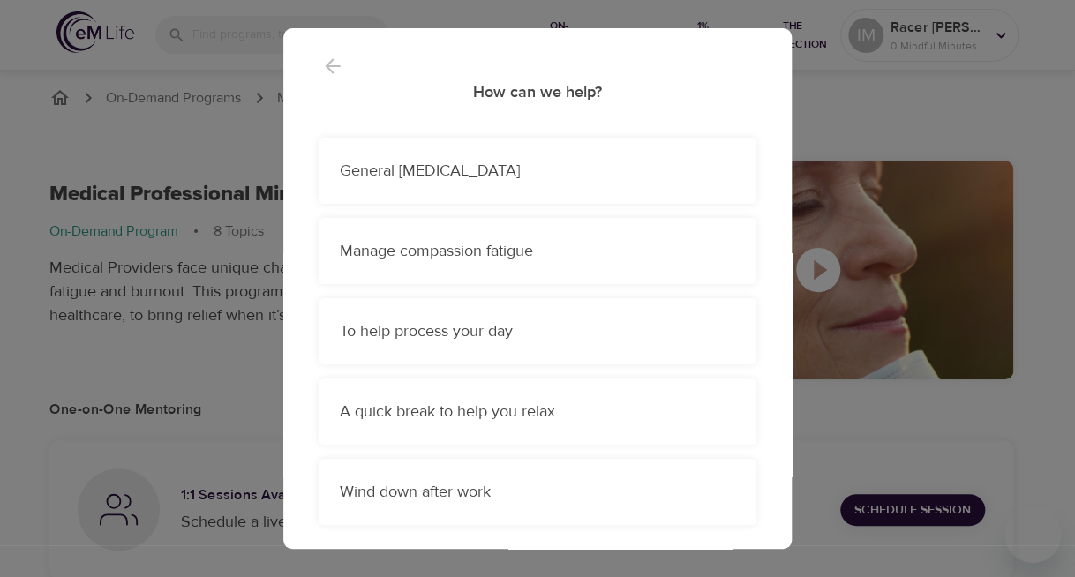
click at [480, 174] on p "General stress management" at bounding box center [537, 171] width 395 height 24
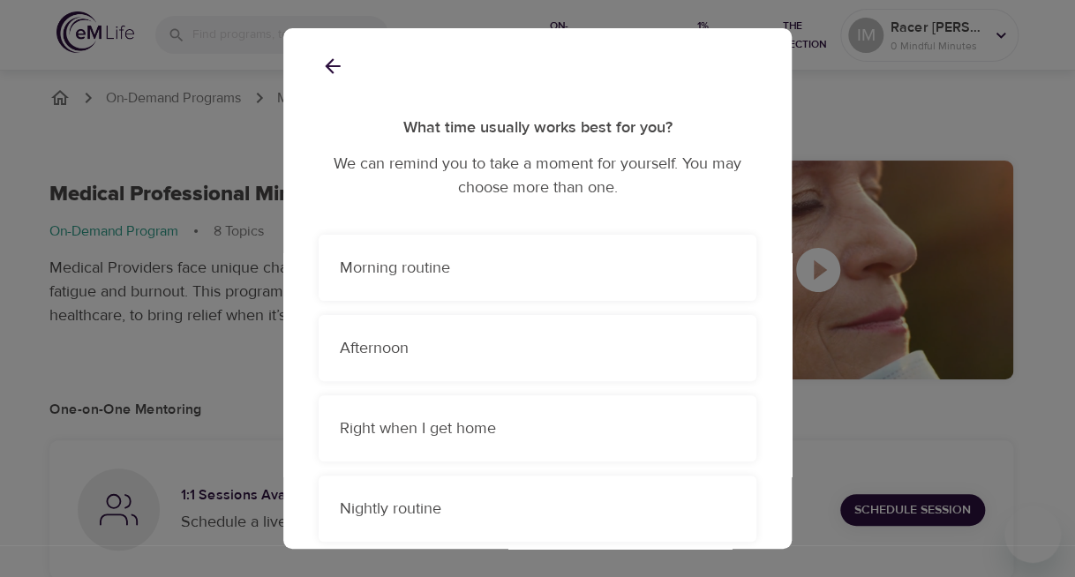
scroll to position [88, 0]
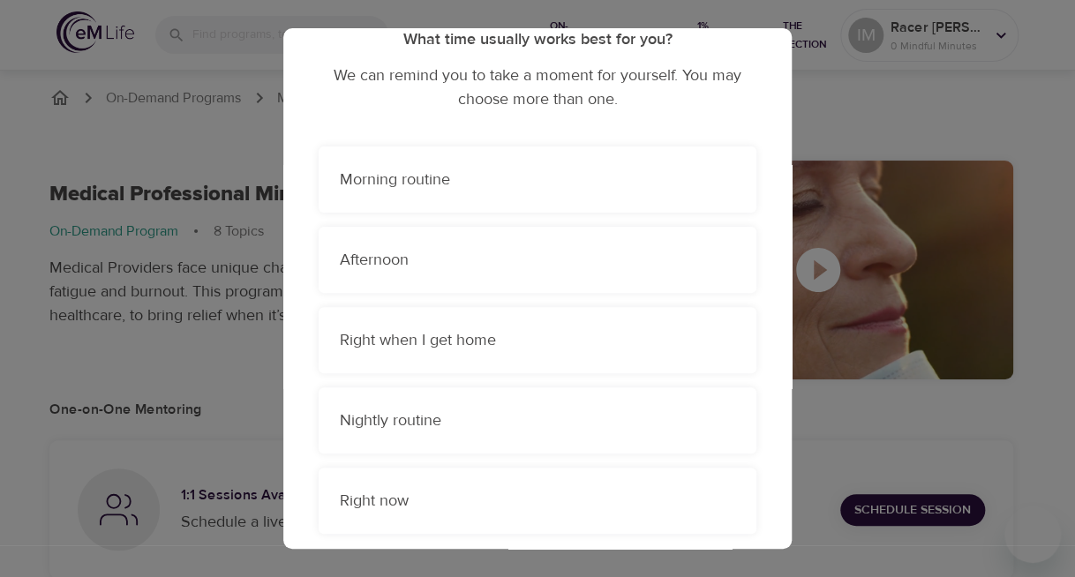
click at [438, 195] on div "Morning routine" at bounding box center [538, 179] width 438 height 66
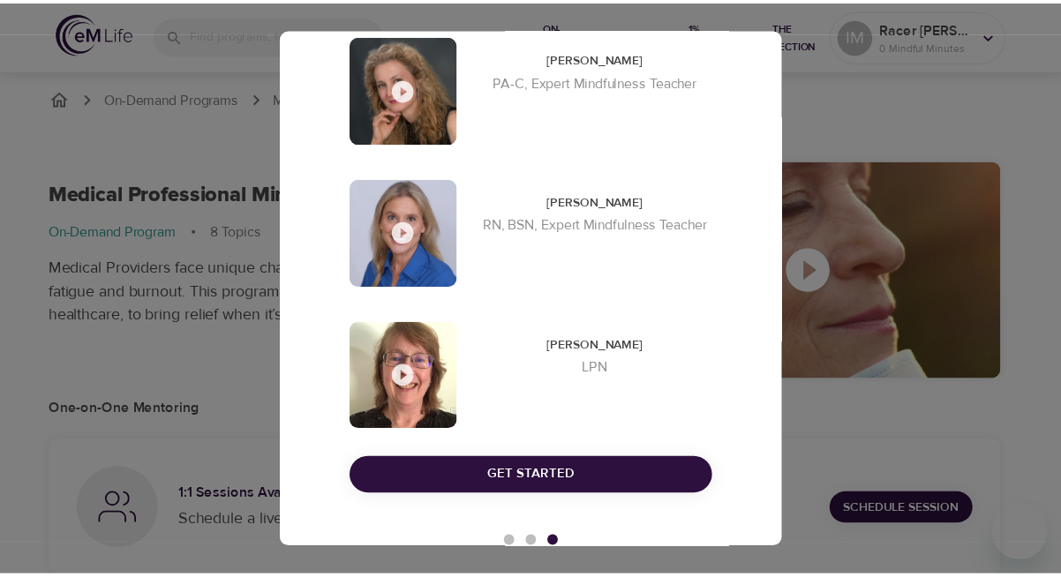
scroll to position [169, 0]
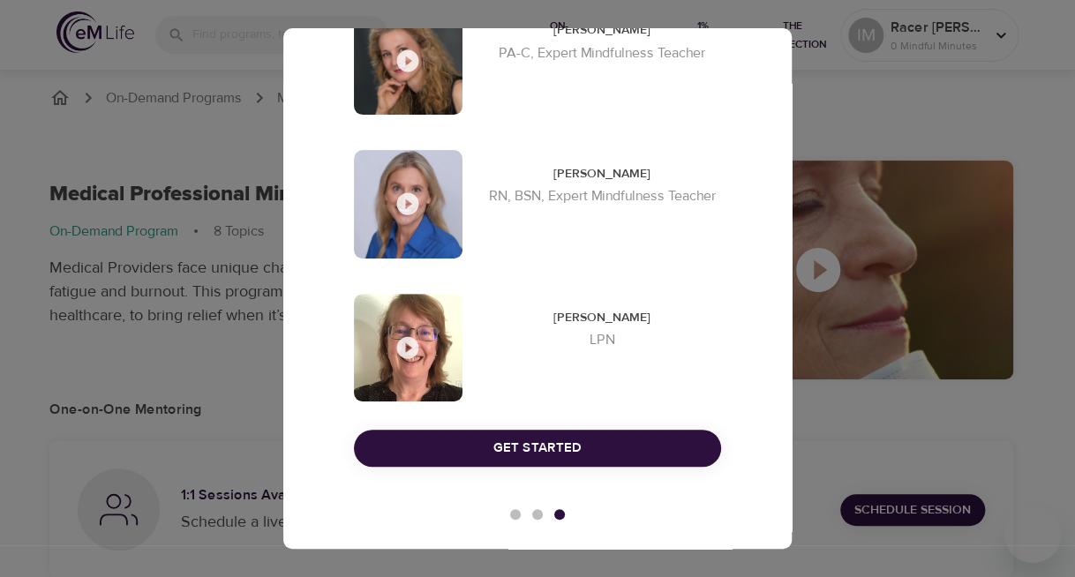
click at [582, 437] on span "Get Started" at bounding box center [537, 448] width 328 height 23
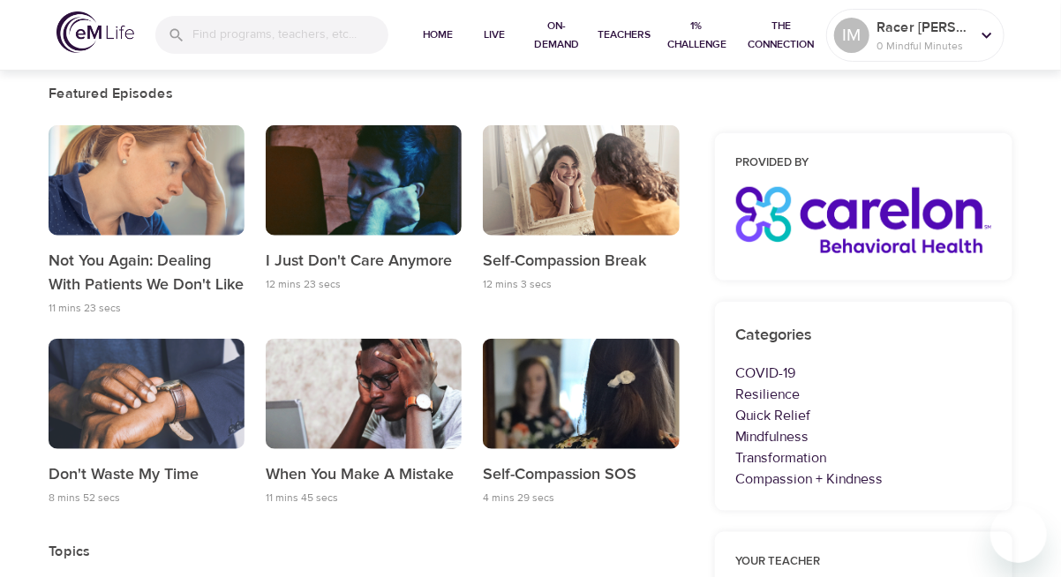
scroll to position [441, 0]
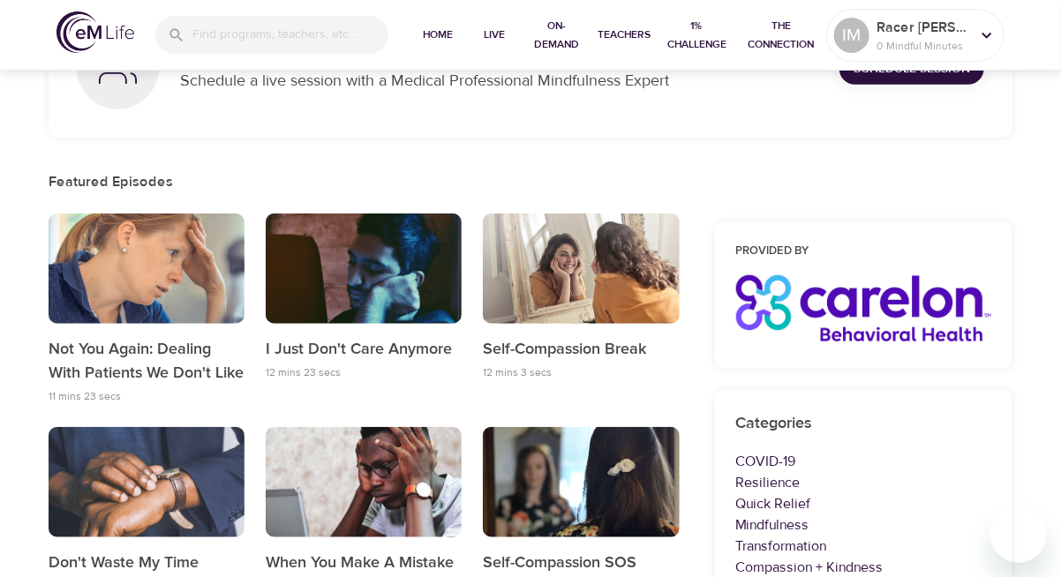
click at [378, 305] on div "button" at bounding box center [364, 269] width 196 height 110
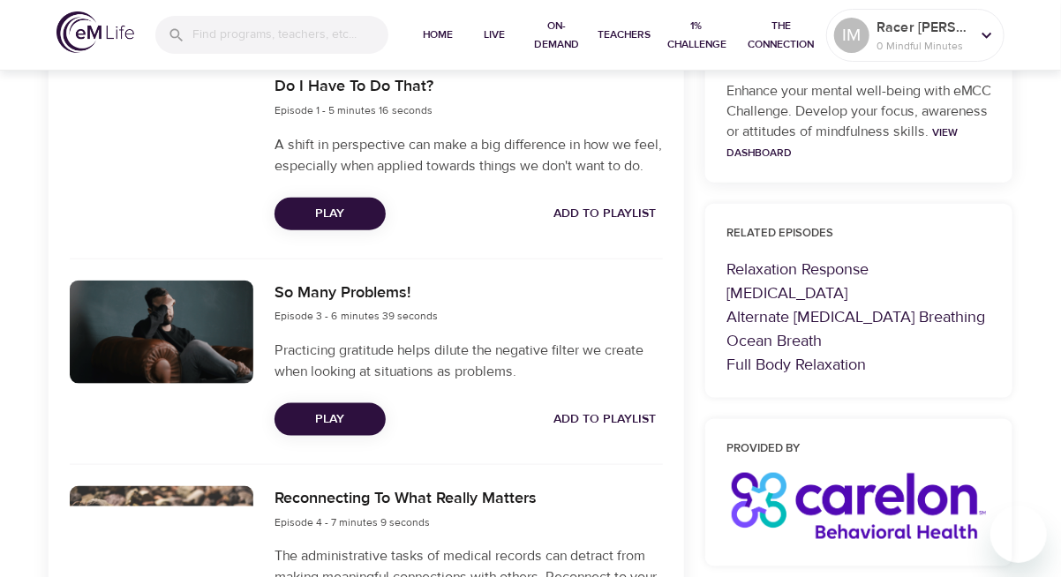
scroll to position [706, 0]
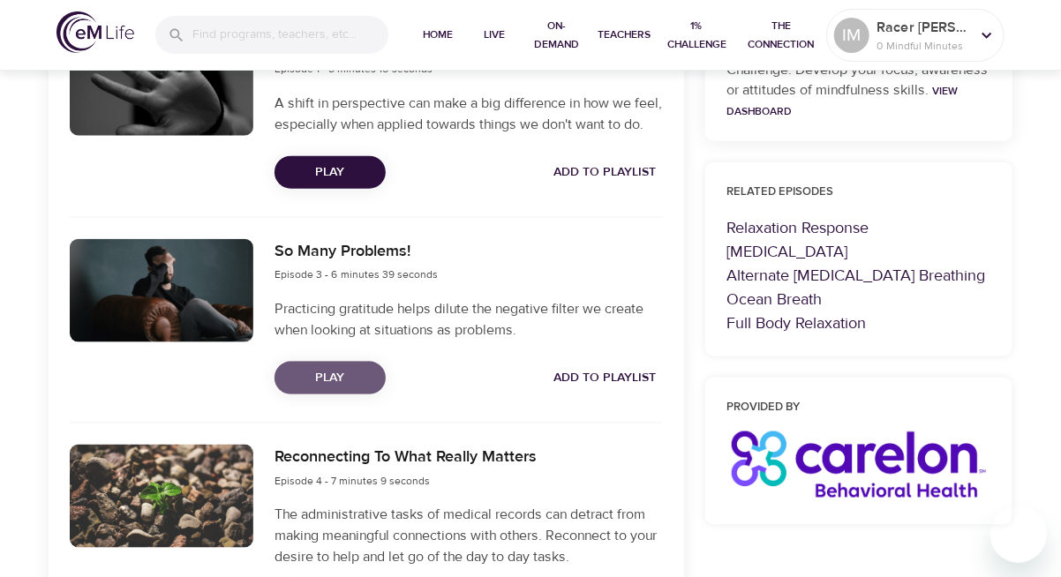
click at [325, 389] on span "Play" at bounding box center [330, 378] width 83 height 22
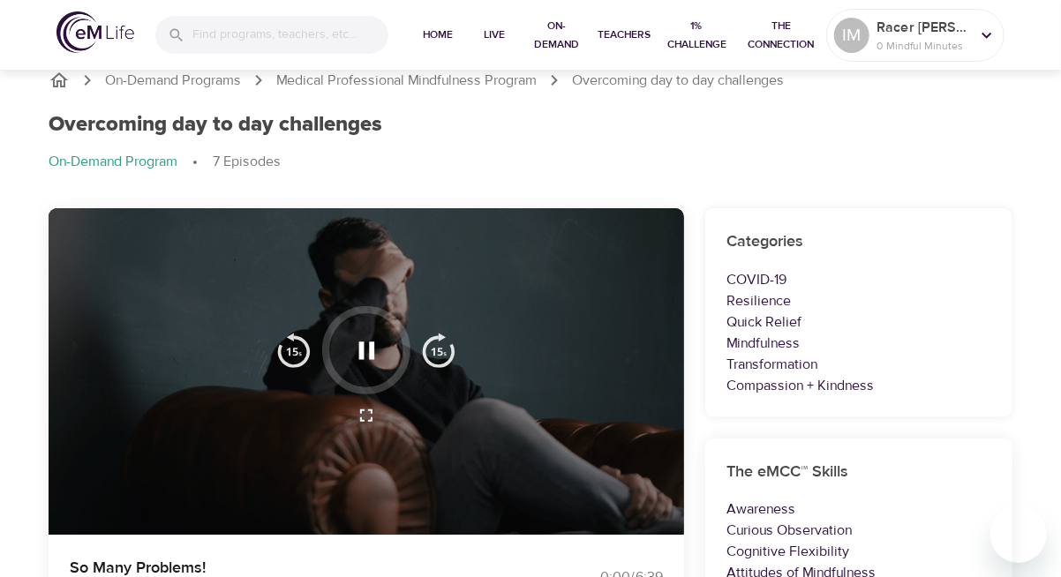
scroll to position [0, 0]
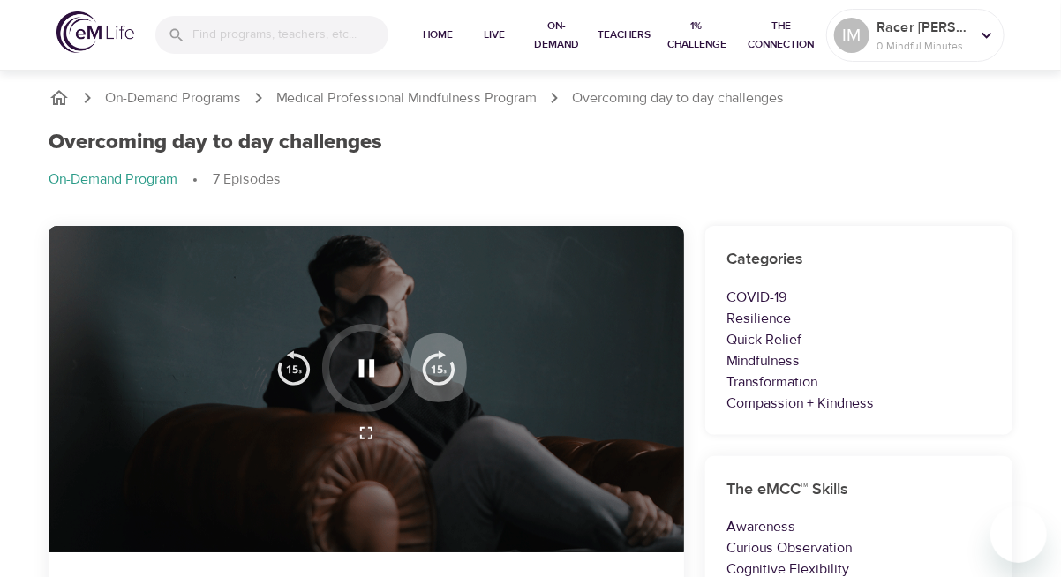
click at [425, 361] on img "button" at bounding box center [438, 367] width 35 height 35
